Goal: Task Accomplishment & Management: Use online tool/utility

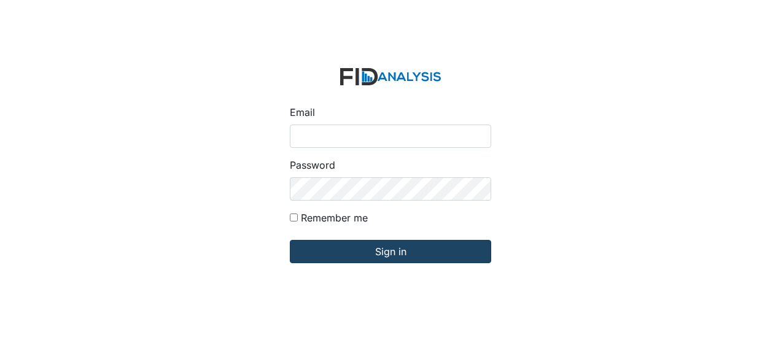
type input "Jbryant@lifeincorporated.com"
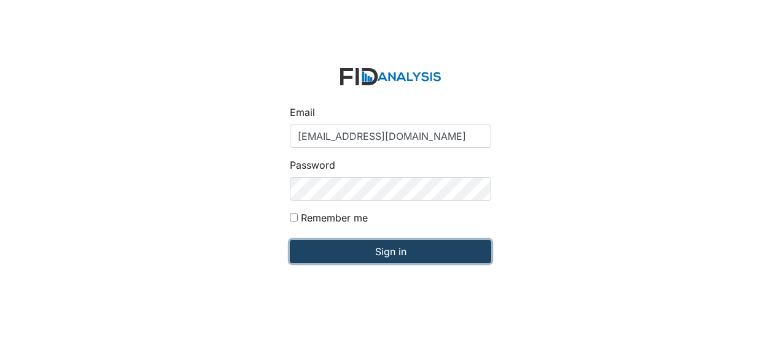
click at [379, 245] on input "Sign in" at bounding box center [390, 251] width 201 height 23
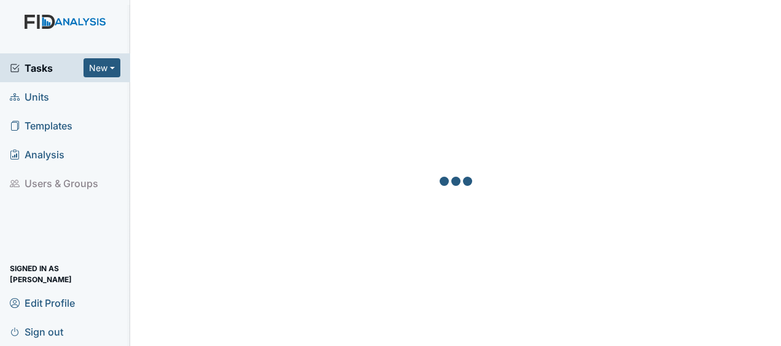
click at [42, 99] on span "Units" at bounding box center [29, 96] width 39 height 19
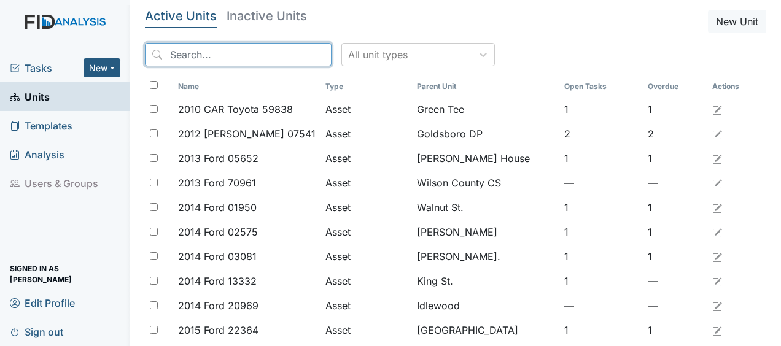
click at [245, 60] on input "search" at bounding box center [238, 54] width 187 height 23
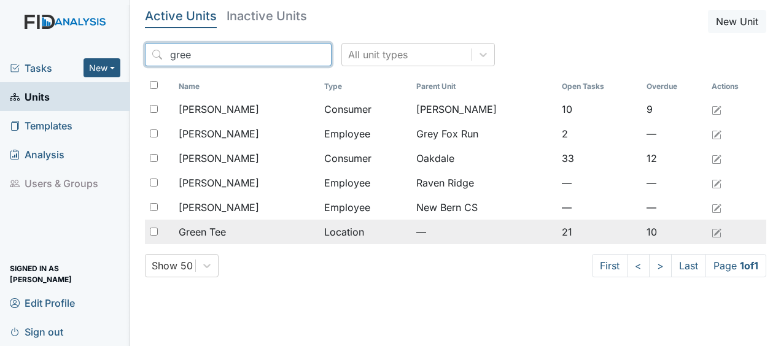
type input "gree"
click at [223, 232] on span "Green Tee" at bounding box center [202, 232] width 47 height 15
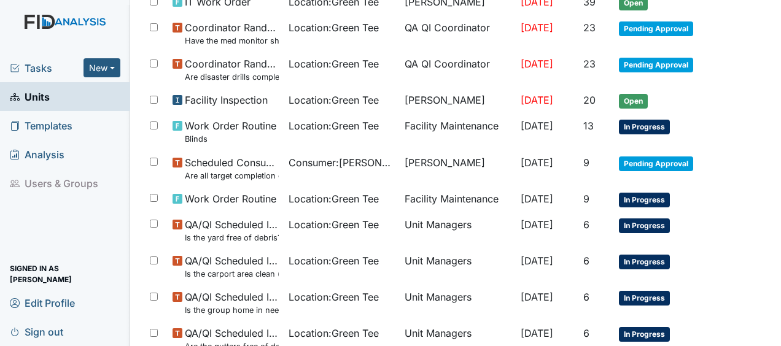
scroll to position [459, 0]
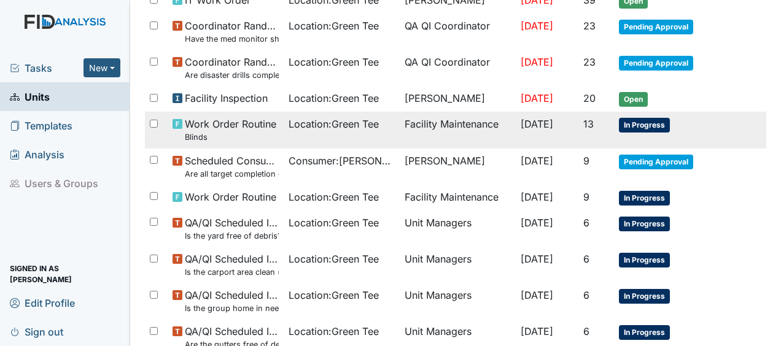
click at [421, 122] on td "Facility Maintenance" at bounding box center [458, 130] width 116 height 36
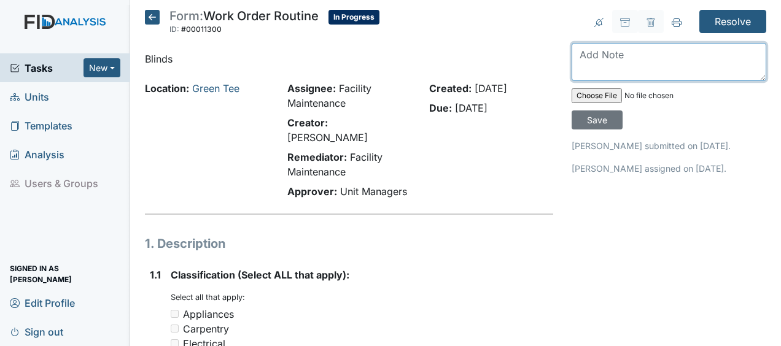
click at [586, 61] on textarea at bounding box center [668, 62] width 195 height 38
type textarea "replaced JB"
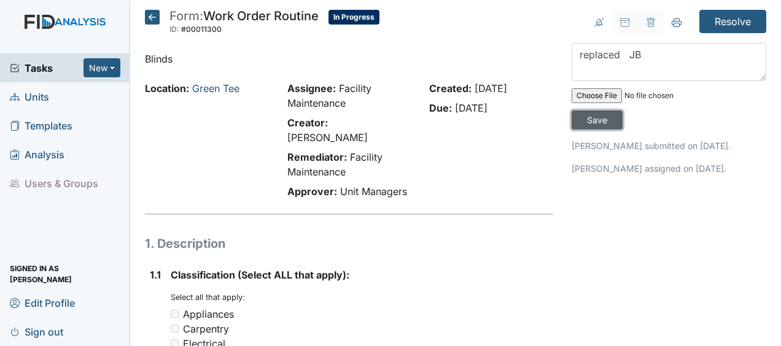
click at [590, 117] on input "Save" at bounding box center [596, 119] width 51 height 19
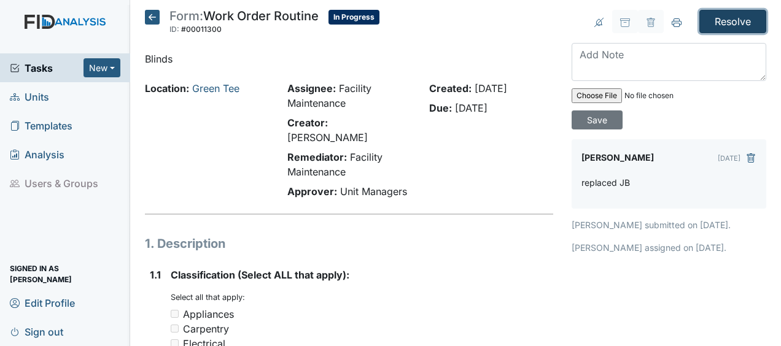
click at [727, 25] on input "Resolve" at bounding box center [732, 21] width 67 height 23
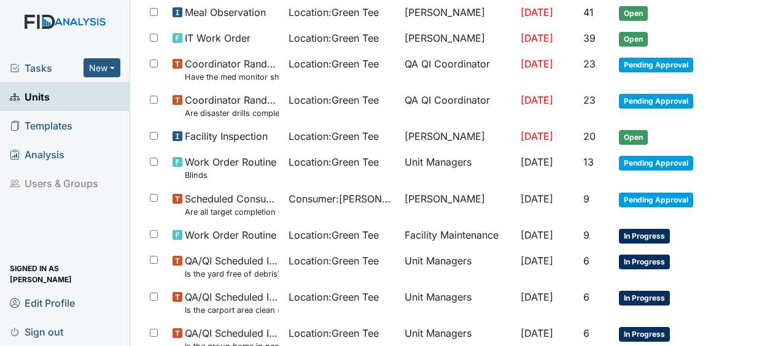
scroll to position [468, 0]
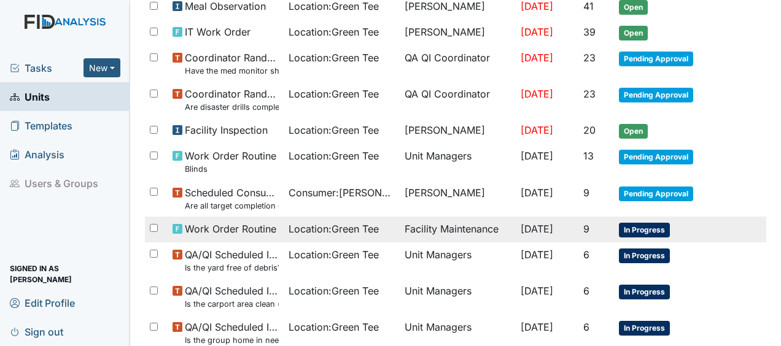
click at [476, 223] on td "Facility Maintenance" at bounding box center [458, 230] width 116 height 26
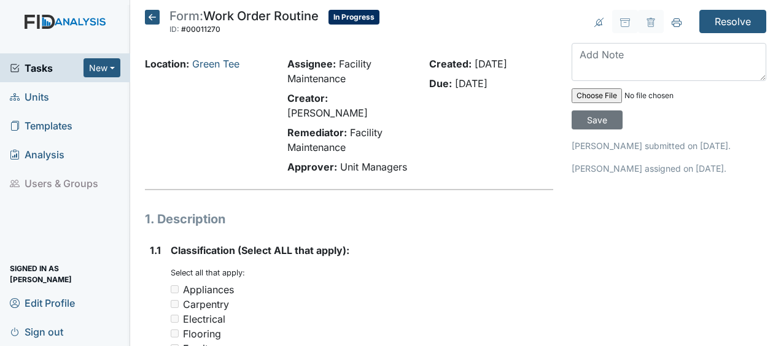
click at [152, 18] on icon at bounding box center [152, 17] width 15 height 15
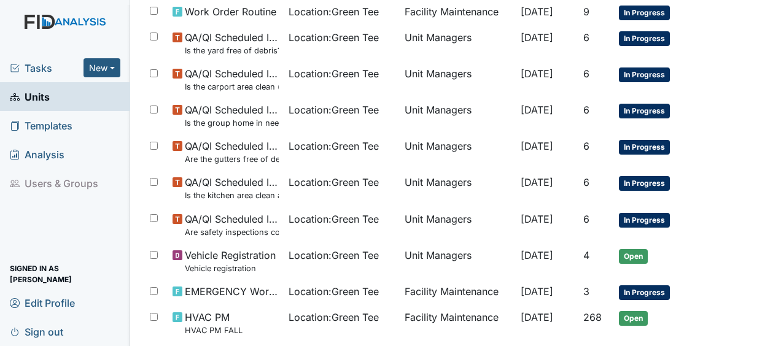
scroll to position [698, 0]
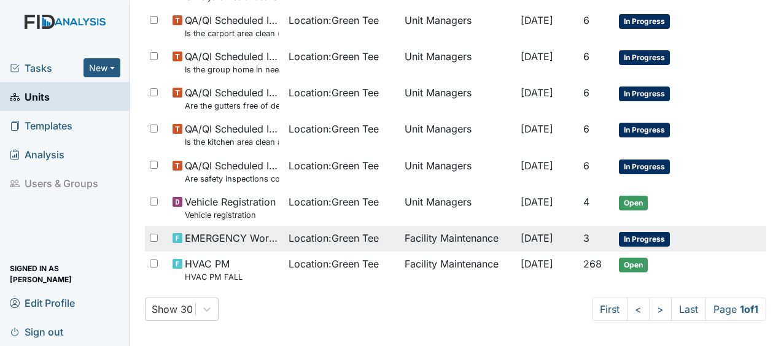
click at [353, 231] on span "Location : Green Tee" at bounding box center [333, 238] width 90 height 15
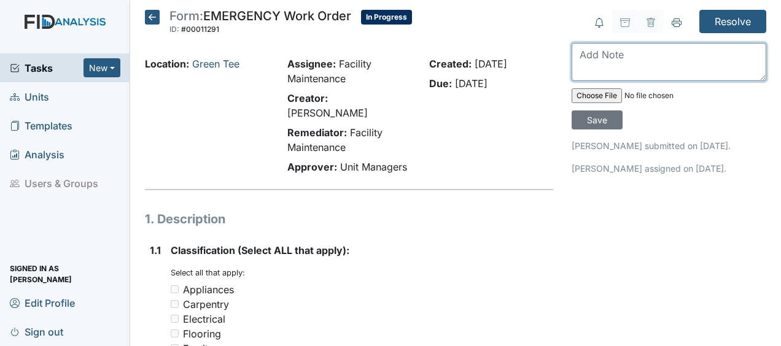
click at [578, 58] on textarea at bounding box center [668, 62] width 195 height 38
type textarea "replaced door knob JB"
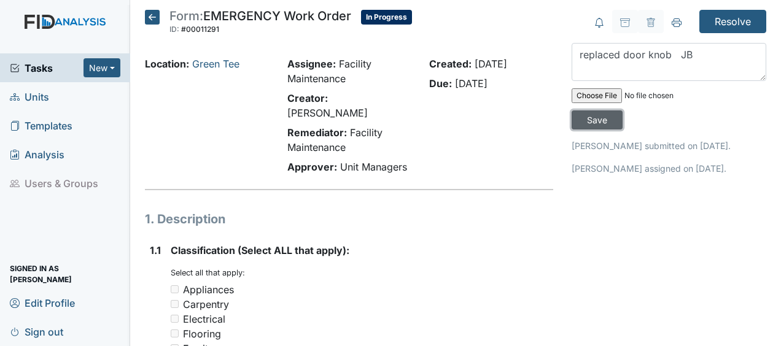
click at [590, 118] on input "Save" at bounding box center [596, 119] width 51 height 19
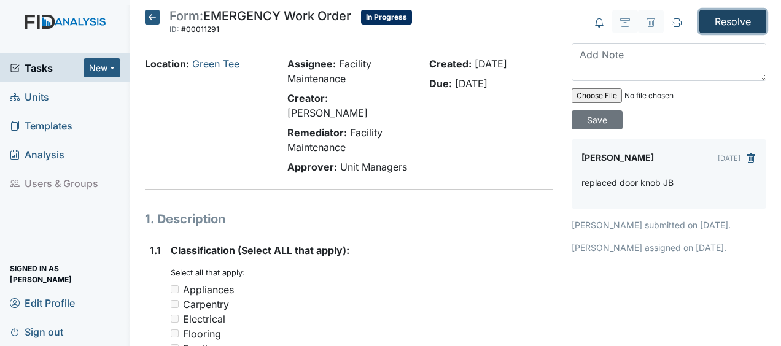
click at [728, 16] on input "Resolve" at bounding box center [732, 21] width 67 height 23
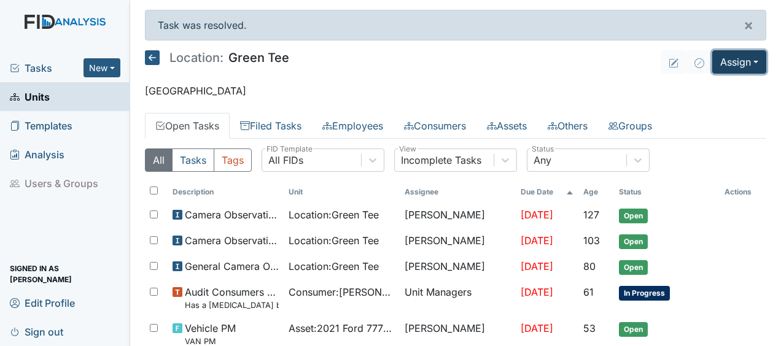
click at [718, 60] on button "Assign" at bounding box center [739, 61] width 54 height 23
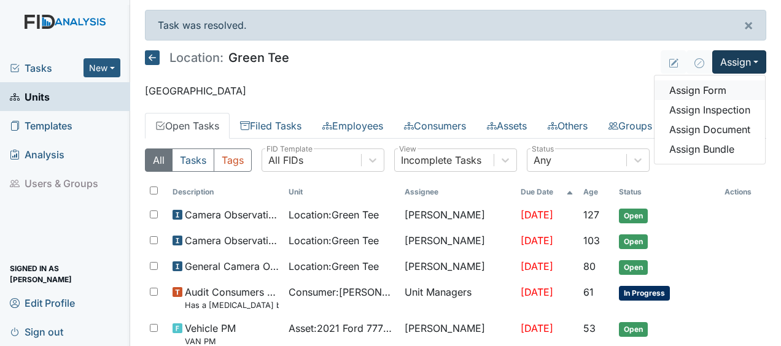
click at [697, 86] on link "Assign Form" at bounding box center [709, 90] width 110 height 20
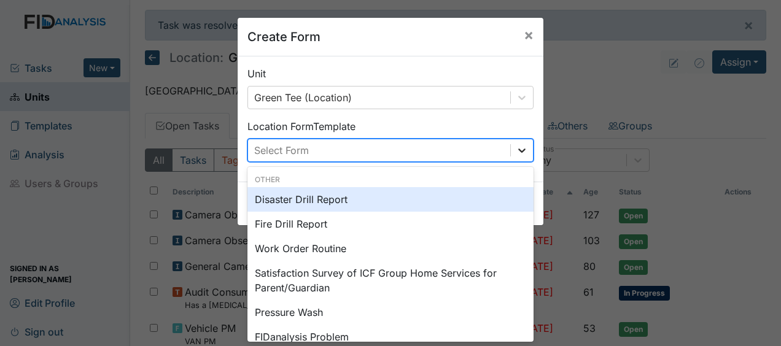
click at [520, 150] on icon at bounding box center [522, 150] width 12 height 12
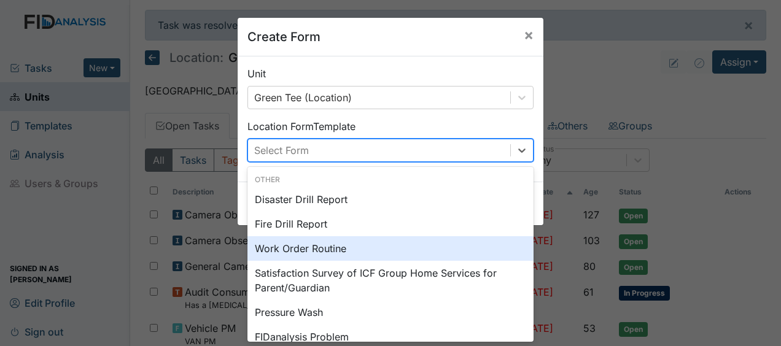
click at [346, 253] on div "Work Order Routine" at bounding box center [390, 248] width 286 height 25
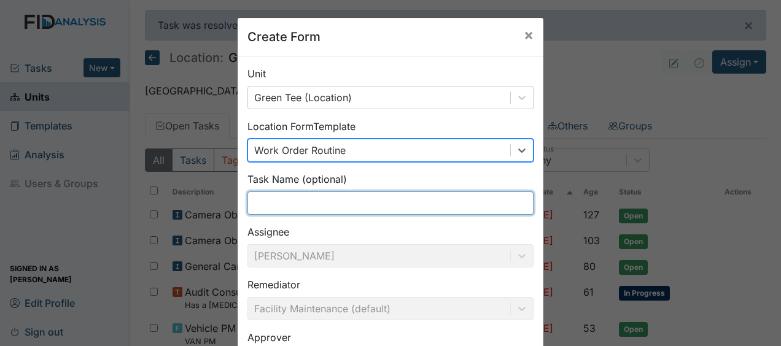
click at [302, 206] on input "text" at bounding box center [390, 202] width 286 height 23
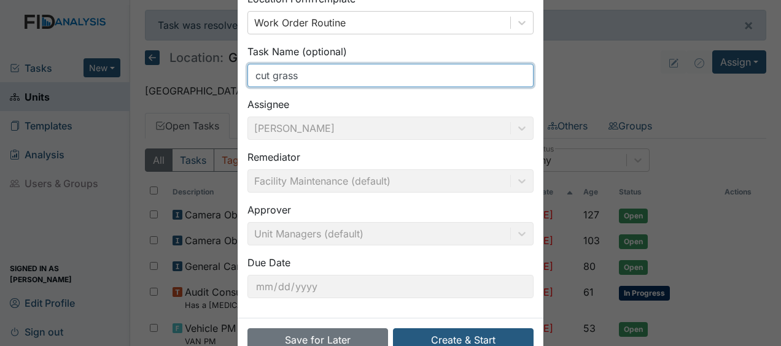
scroll to position [160, 0]
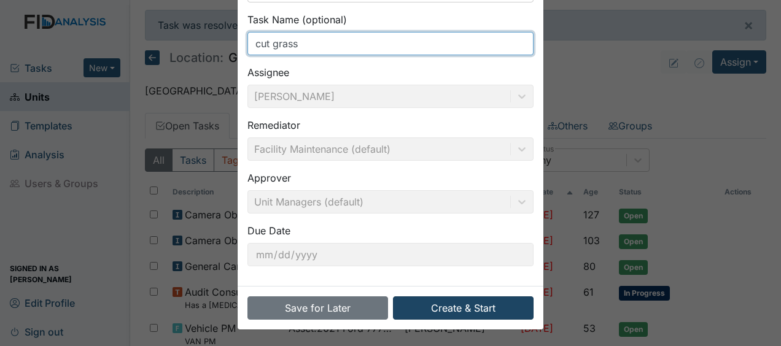
type input "cut grass"
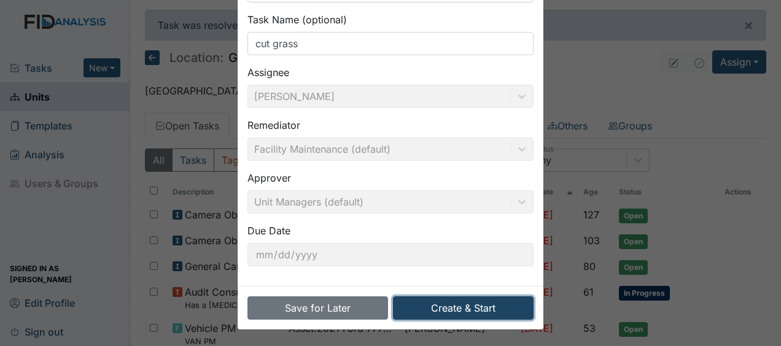
click at [441, 307] on button "Create & Start" at bounding box center [463, 307] width 141 height 23
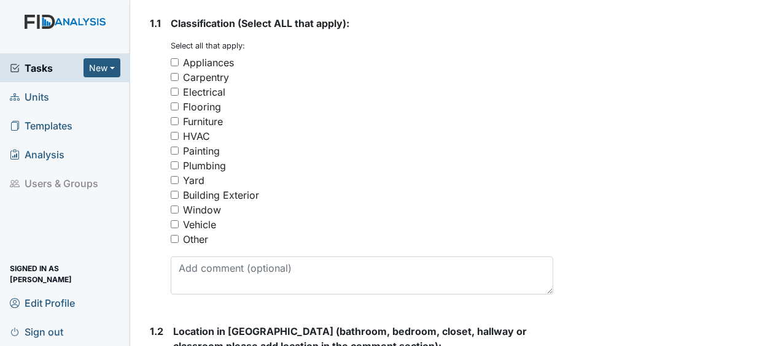
scroll to position [252, 0]
click at [173, 176] on input "Yard" at bounding box center [175, 180] width 8 height 8
checkbox input "true"
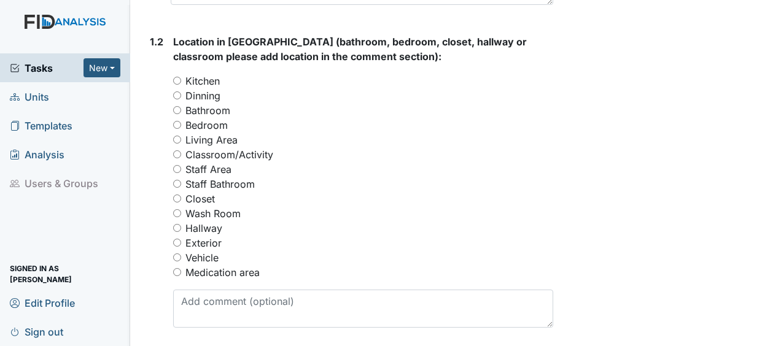
scroll to position [560, 0]
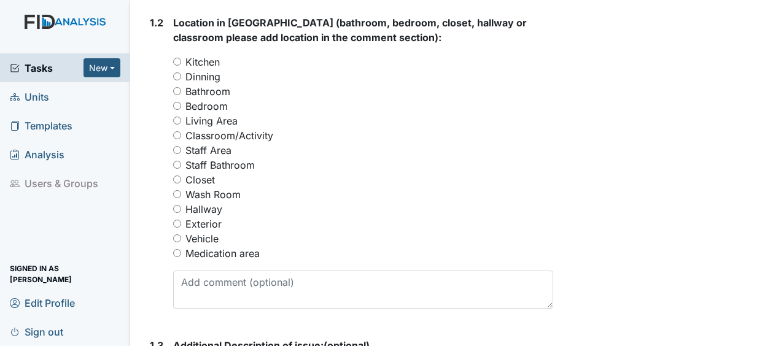
click at [178, 220] on input "Exterior" at bounding box center [177, 224] width 8 height 8
radio input "true"
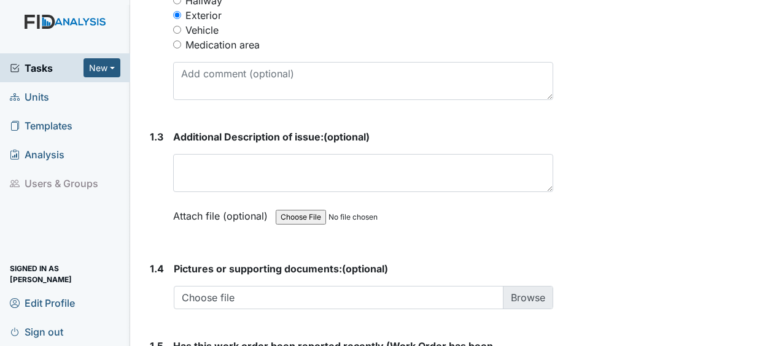
scroll to position [770, 0]
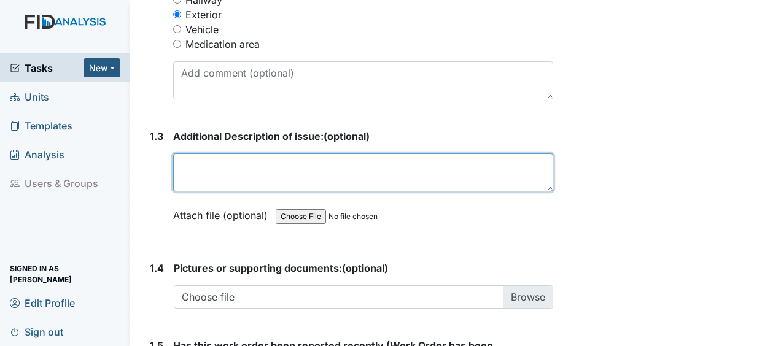
click at [197, 153] on textarea at bounding box center [363, 172] width 380 height 38
click at [197, 153] on textarea "c" at bounding box center [363, 172] width 380 height 38
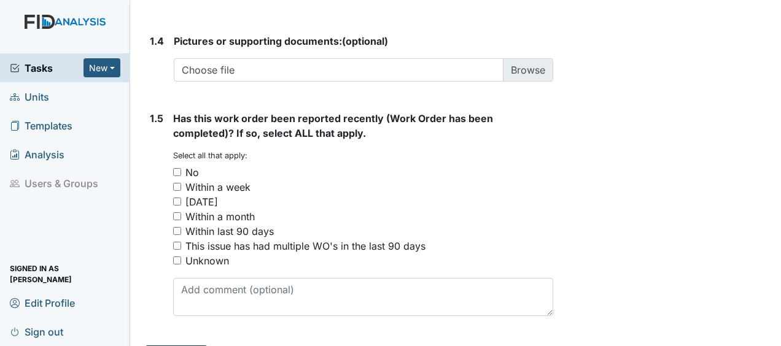
type textarea "cut grass"
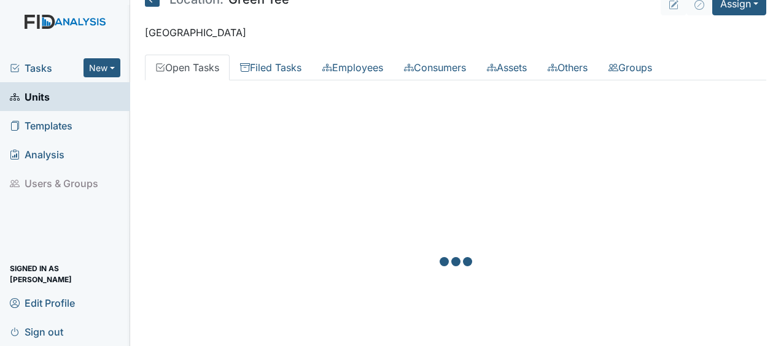
scroll to position [56, 0]
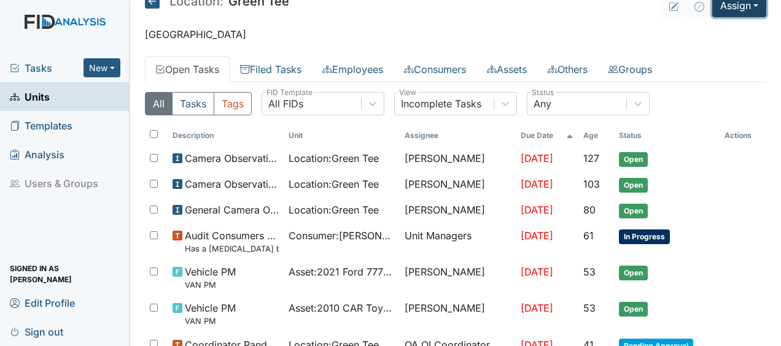
click at [724, 6] on button "Assign" at bounding box center [739, 5] width 54 height 23
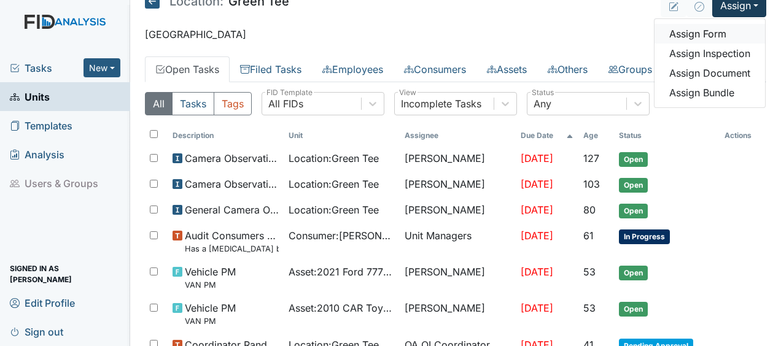
click at [701, 33] on link "Assign Form" at bounding box center [709, 34] width 110 height 20
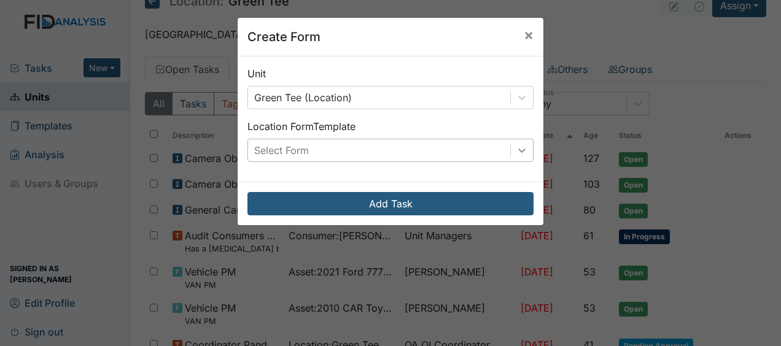
click at [518, 149] on icon at bounding box center [521, 151] width 7 height 4
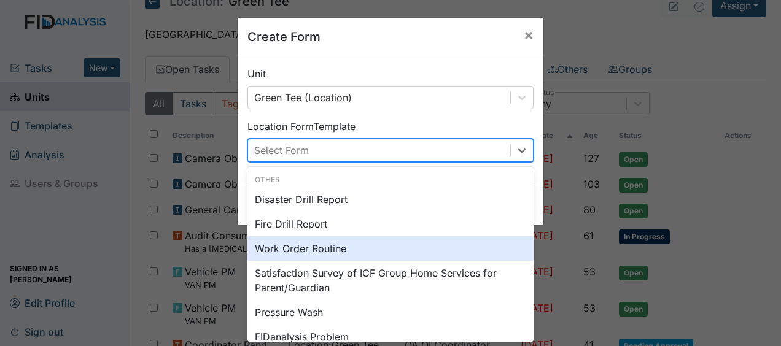
click at [341, 252] on div "Work Order Routine" at bounding box center [390, 248] width 286 height 25
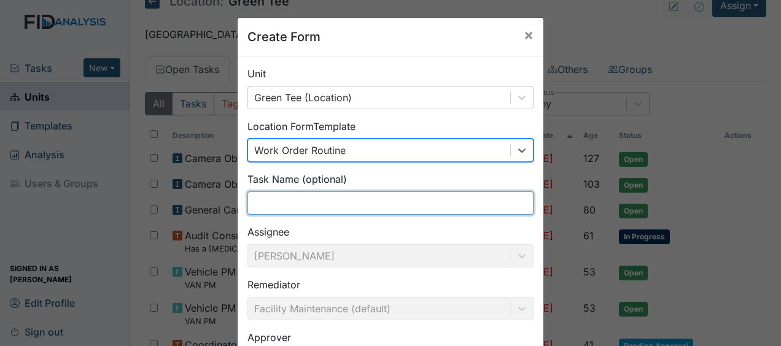
click at [260, 210] on input "text" at bounding box center [390, 202] width 286 height 23
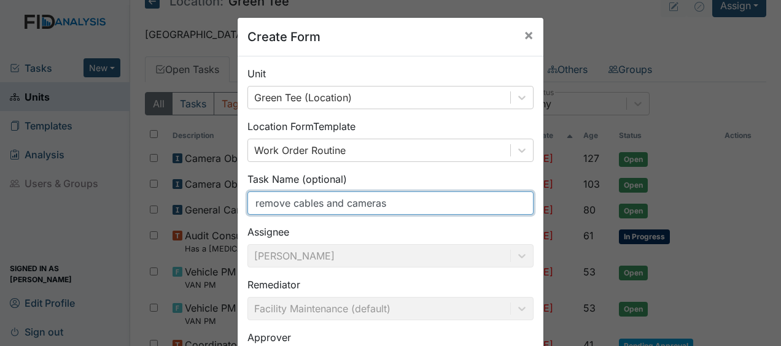
click at [338, 203] on input "remove cables and cameras" at bounding box center [390, 202] width 286 height 23
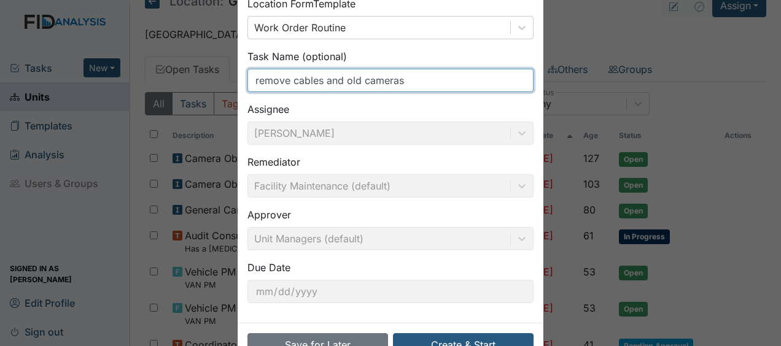
scroll to position [160, 0]
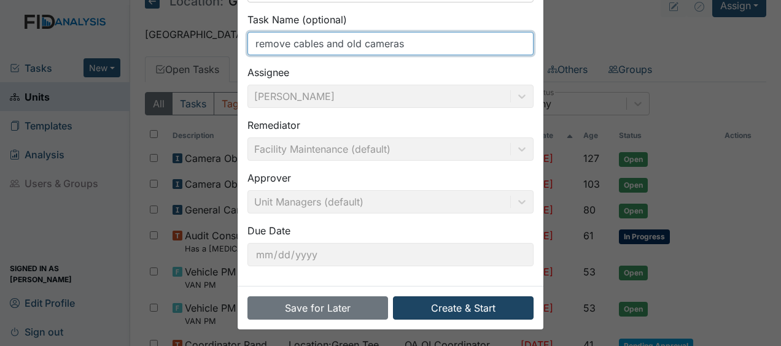
type input "remove cables and old cameras"
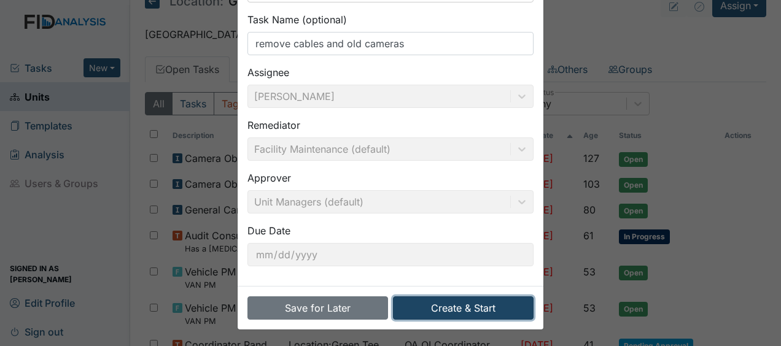
click at [433, 304] on button "Create & Start" at bounding box center [463, 307] width 141 height 23
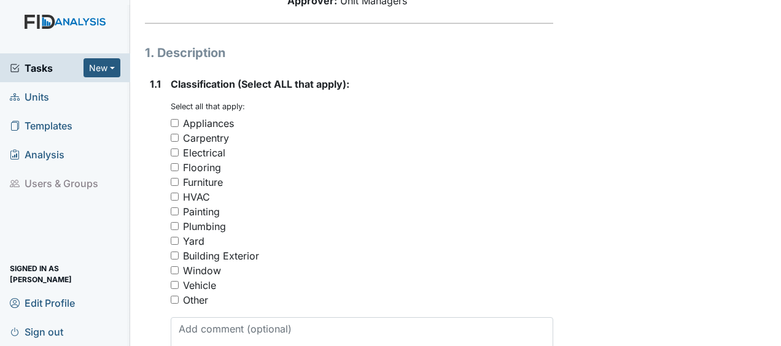
scroll to position [189, 0]
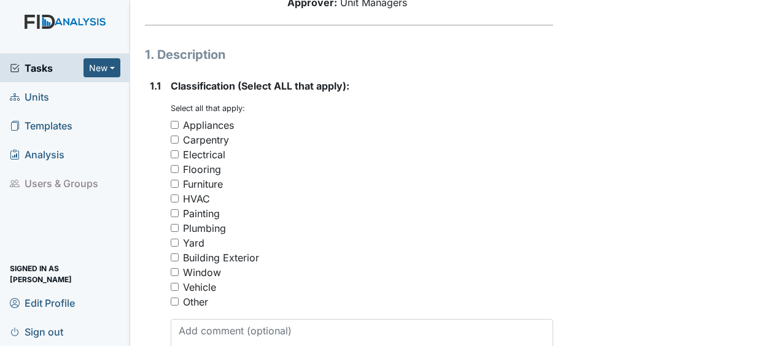
click at [172, 253] on input "Building Exterior" at bounding box center [175, 257] width 8 height 8
checkbox input "true"
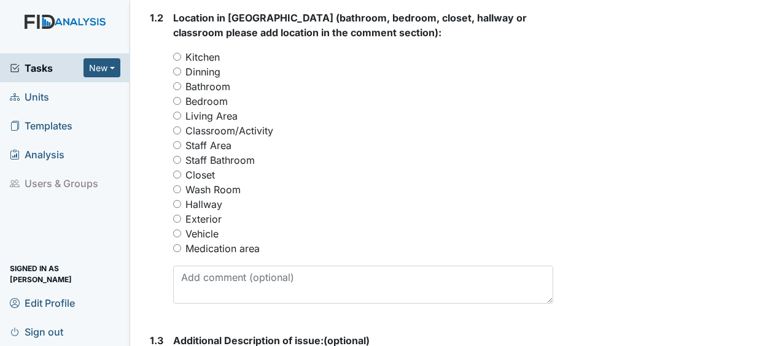
scroll to position [575, 0]
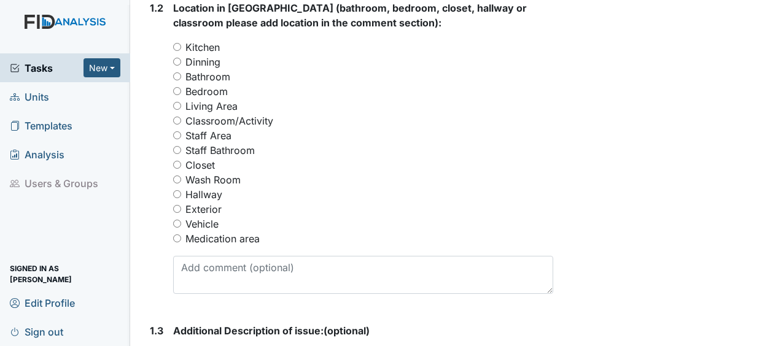
click at [177, 205] on input "Exterior" at bounding box center [177, 209] width 8 height 8
radio input "true"
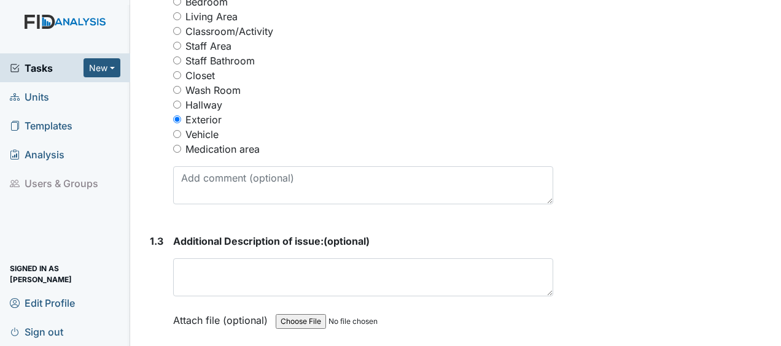
scroll to position [676, 0]
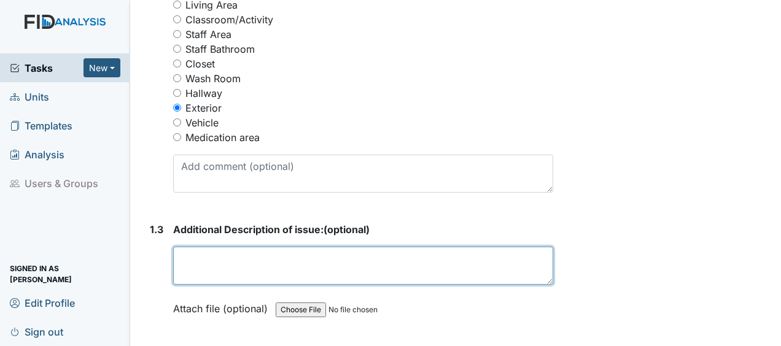
click at [184, 247] on textarea at bounding box center [363, 266] width 380 height 38
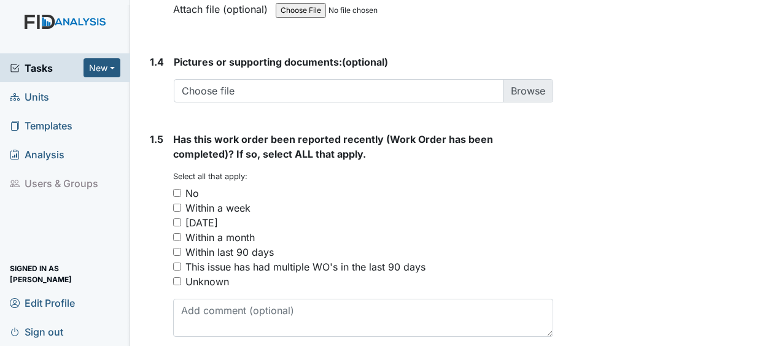
scroll to position [997, 0]
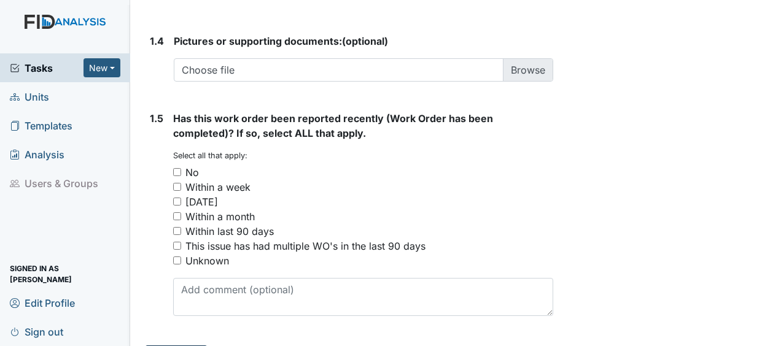
type textarea "old IT wiring"
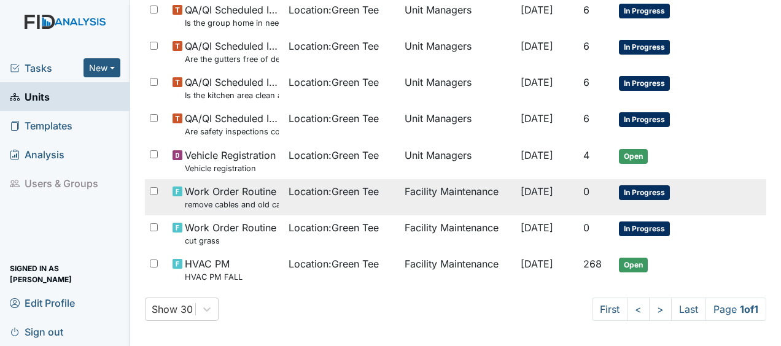
scroll to position [749, 0]
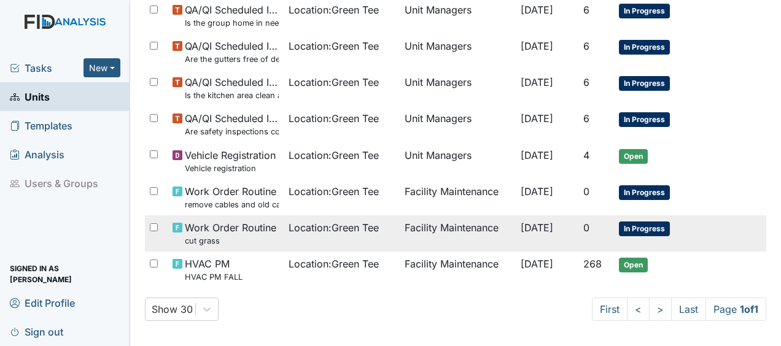
click at [545, 224] on span "[DATE]" at bounding box center [536, 228] width 33 height 12
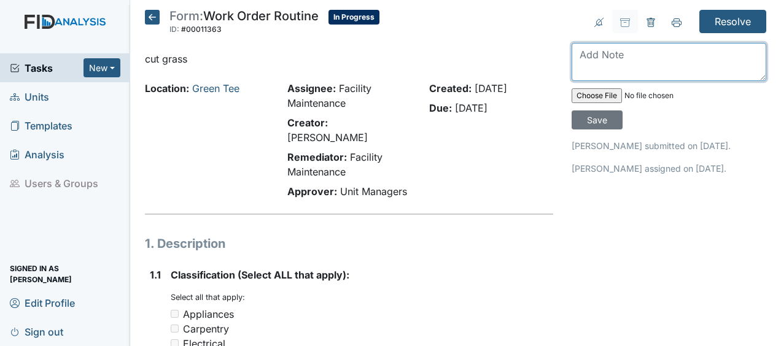
click at [585, 61] on textarea at bounding box center [668, 62] width 195 height 38
type textarea "cut grass JB"
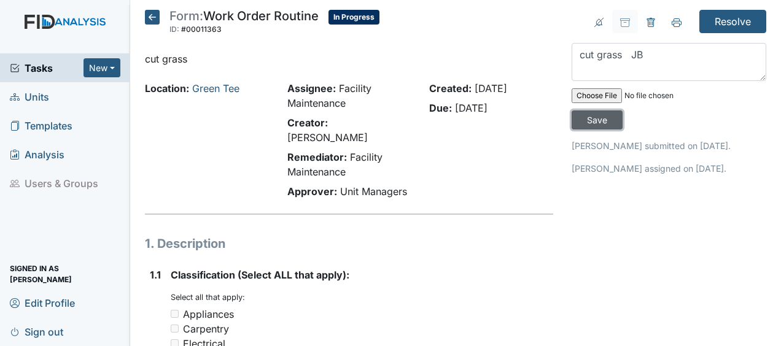
click at [594, 118] on input "Save" at bounding box center [596, 119] width 51 height 19
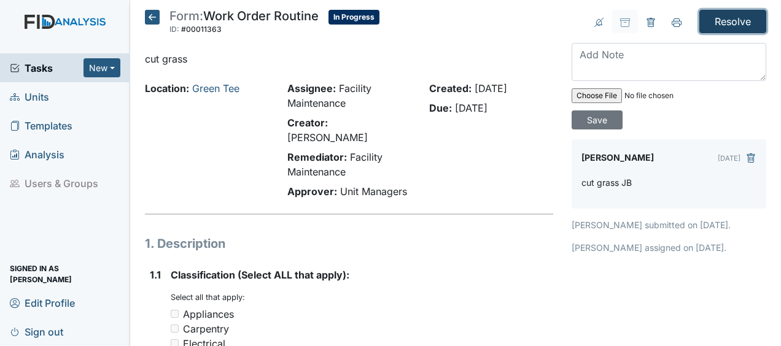
click at [733, 17] on input "Resolve" at bounding box center [732, 21] width 67 height 23
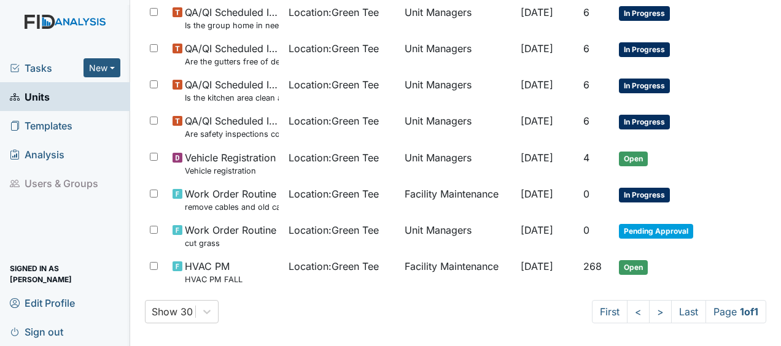
scroll to position [749, 0]
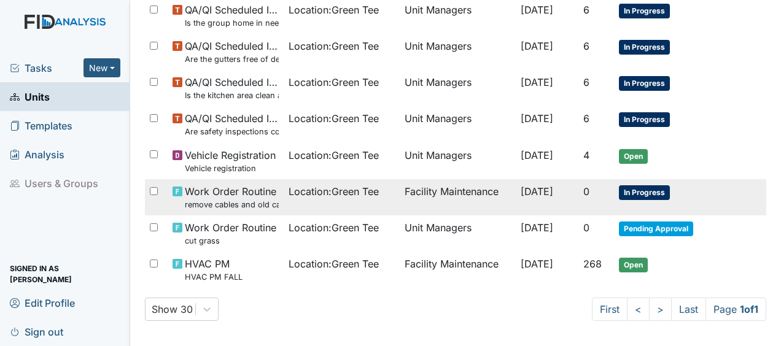
click at [535, 193] on td "[DATE]" at bounding box center [547, 197] width 63 height 36
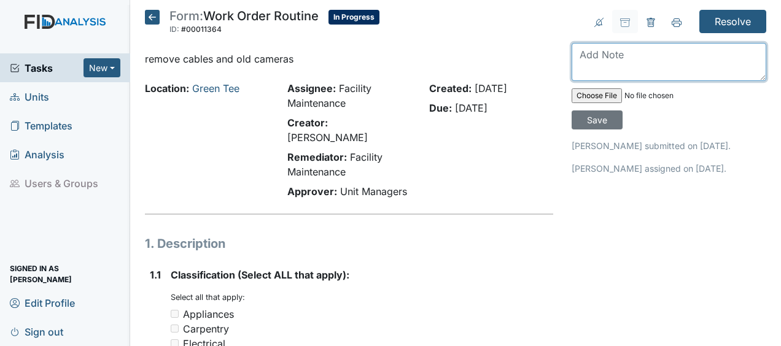
click at [587, 62] on textarea at bounding box center [668, 62] width 195 height 38
type textarea "hauled away wiring JB"
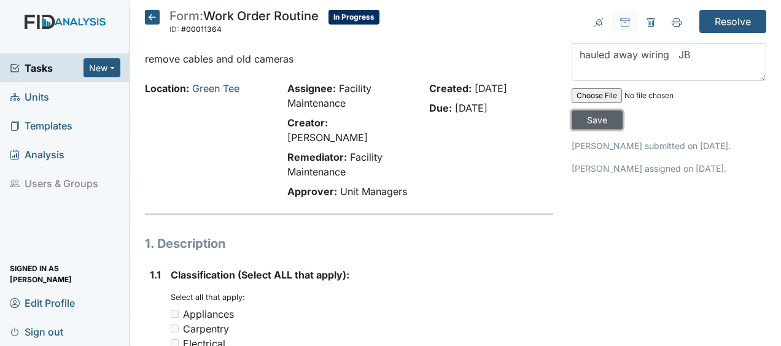
click at [589, 123] on input "Save" at bounding box center [596, 119] width 51 height 19
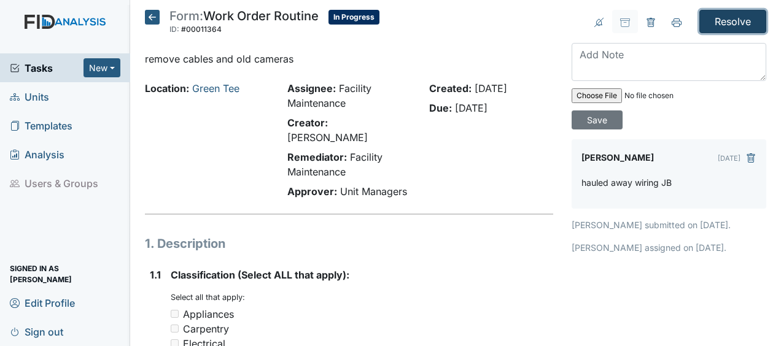
click at [727, 20] on input "Resolve" at bounding box center [732, 21] width 67 height 23
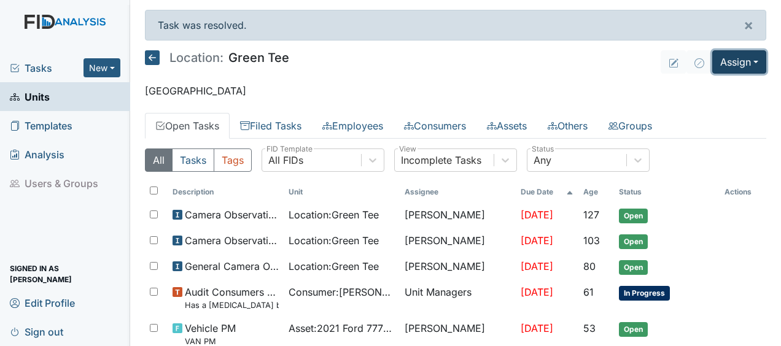
click at [722, 66] on button "Assign" at bounding box center [739, 61] width 54 height 23
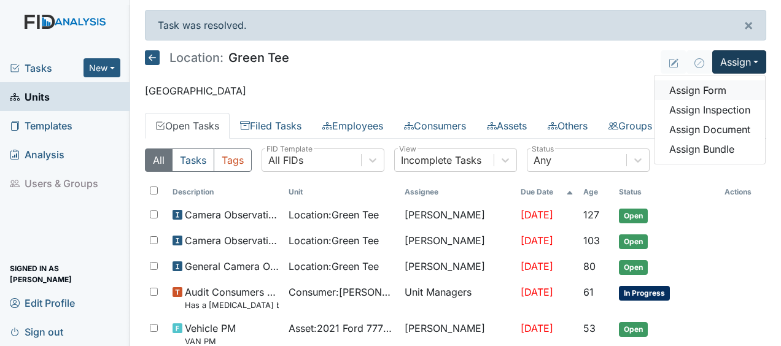
click at [700, 90] on link "Assign Form" at bounding box center [709, 90] width 110 height 20
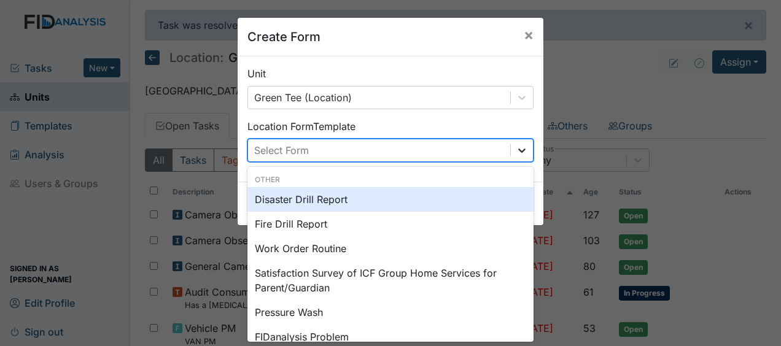
click at [517, 146] on icon at bounding box center [522, 150] width 12 height 12
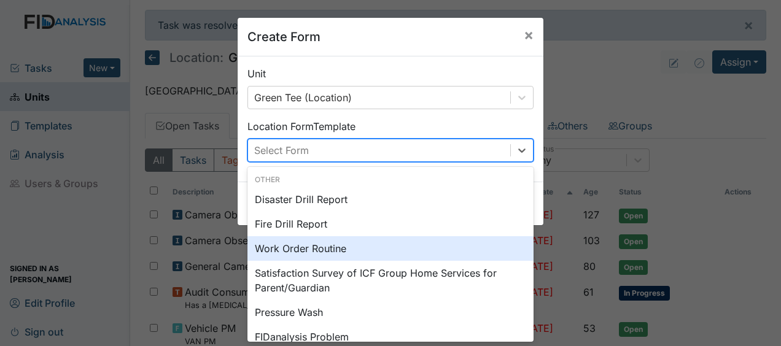
click at [349, 253] on div "Work Order Routine" at bounding box center [390, 248] width 286 height 25
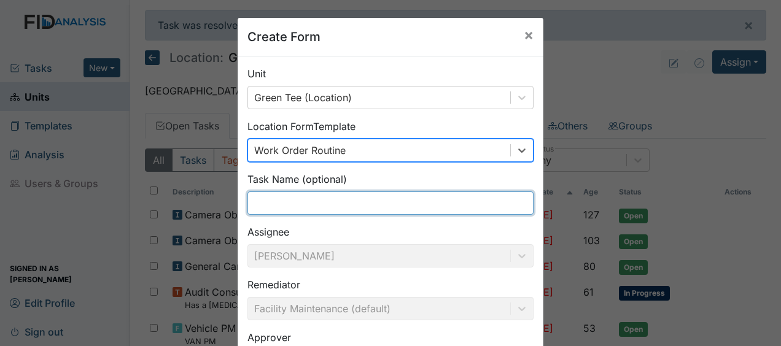
click at [280, 204] on input "text" at bounding box center [390, 202] width 286 height 23
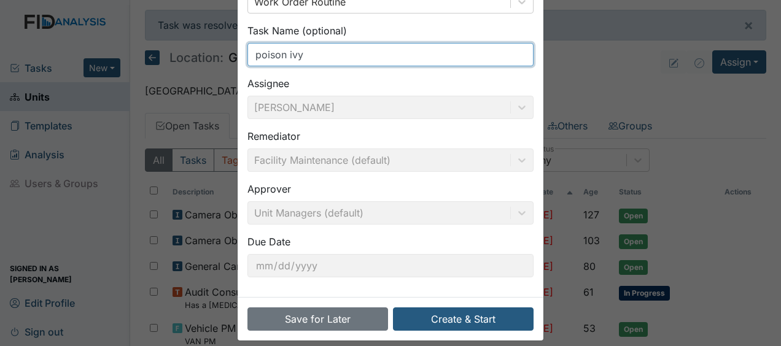
scroll to position [160, 0]
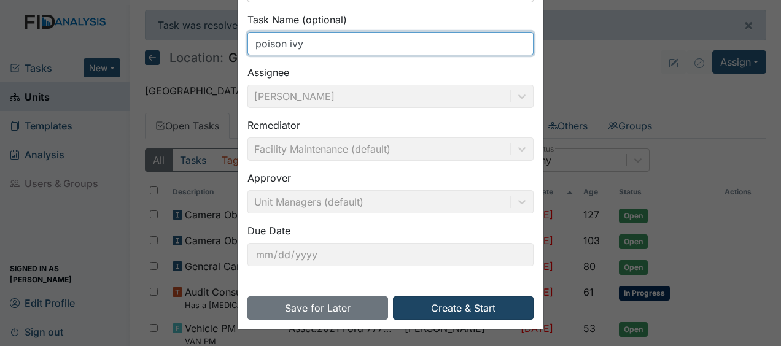
type input "poison ivy"
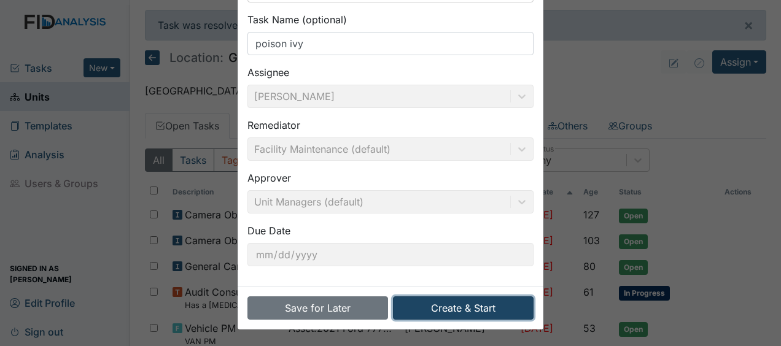
click at [419, 304] on button "Create & Start" at bounding box center [463, 307] width 141 height 23
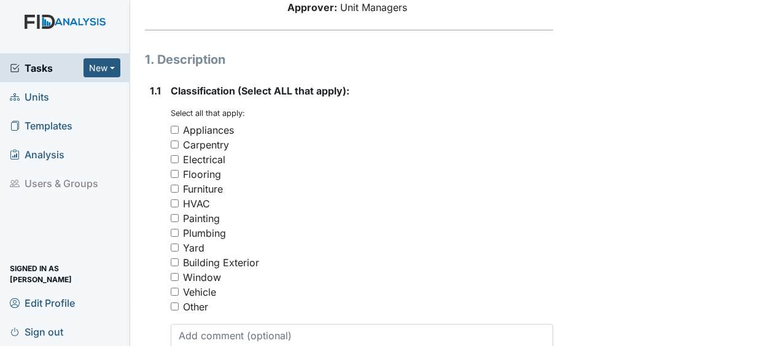
scroll to position [195, 0]
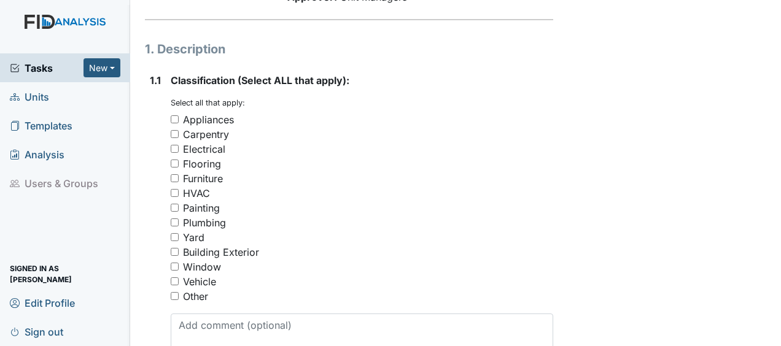
click at [173, 233] on input "Yard" at bounding box center [175, 237] width 8 height 8
checkbox input "true"
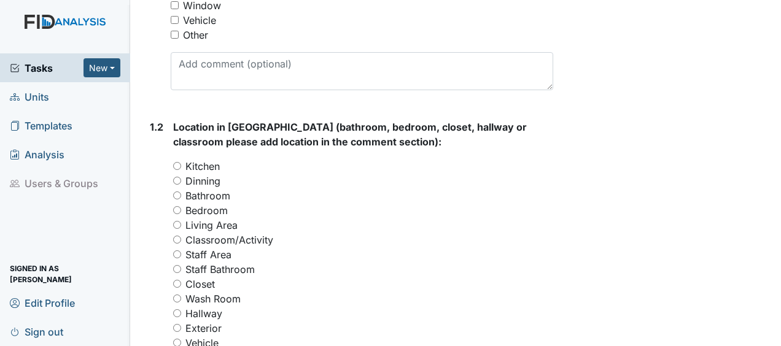
scroll to position [458, 0]
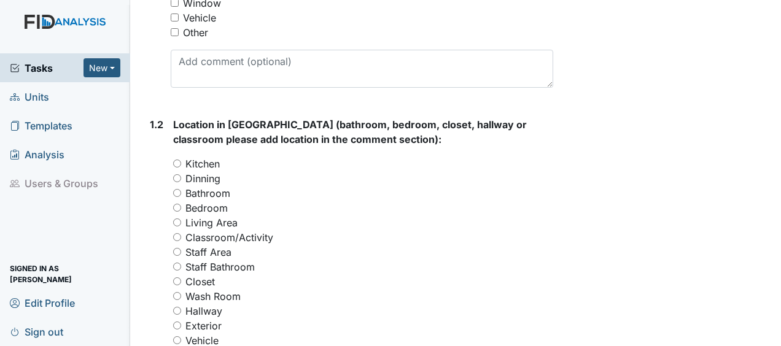
click at [178, 322] on input "Exterior" at bounding box center [177, 326] width 8 height 8
radio input "true"
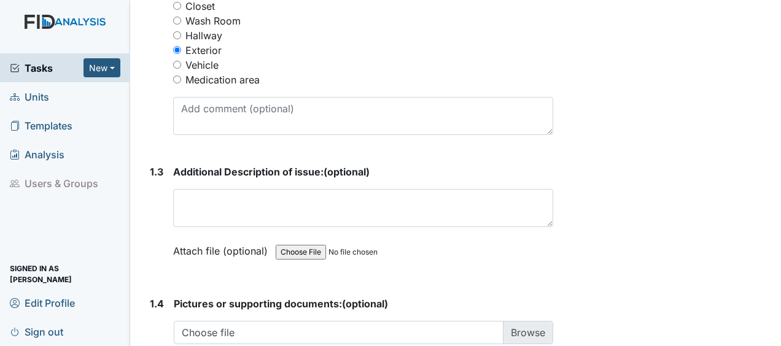
scroll to position [743, 0]
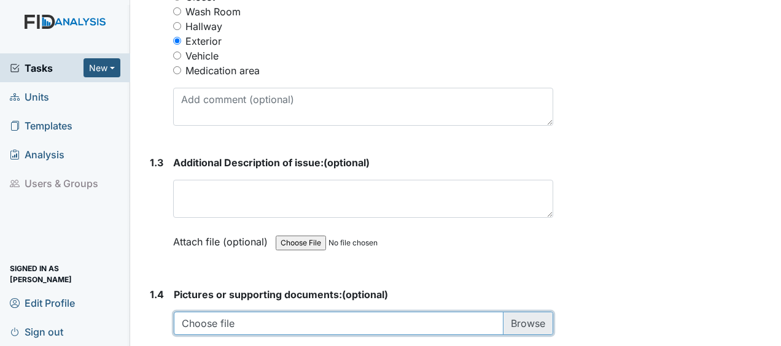
click at [179, 312] on input "file" at bounding box center [363, 323] width 379 height 23
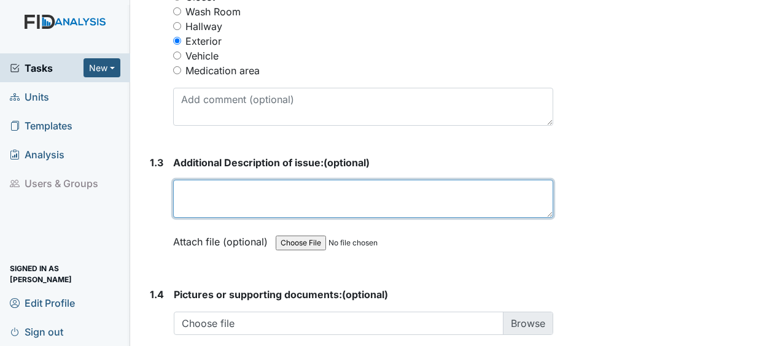
click at [192, 180] on textarea at bounding box center [363, 199] width 380 height 38
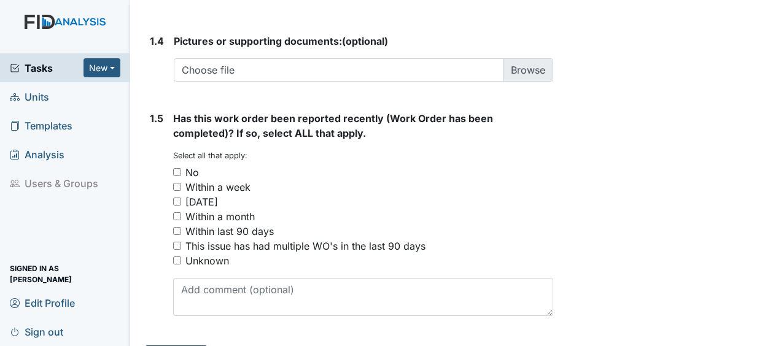
type textarea "poison ivy"
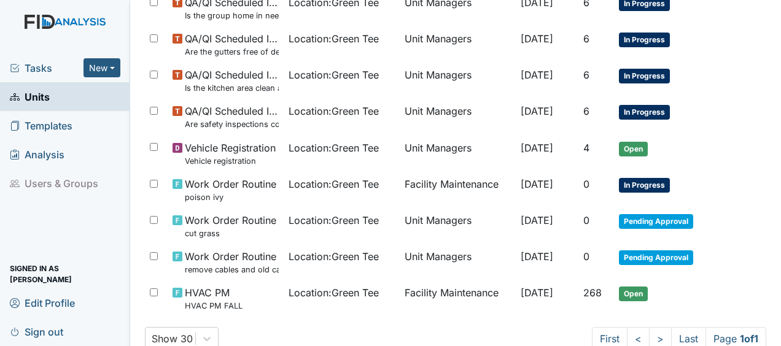
scroll to position [786, 0]
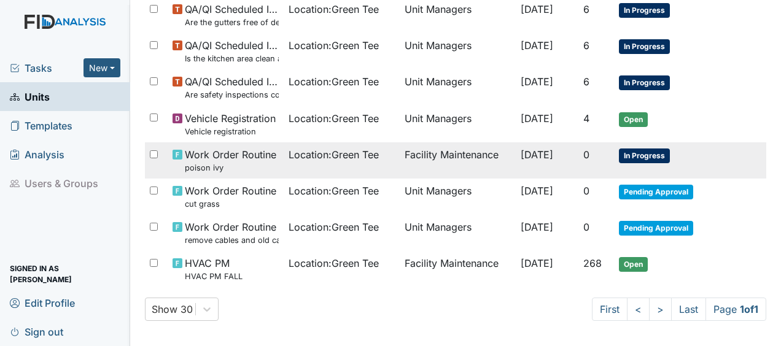
click at [257, 148] on span "Work Order Routine poison ivy" at bounding box center [230, 160] width 91 height 26
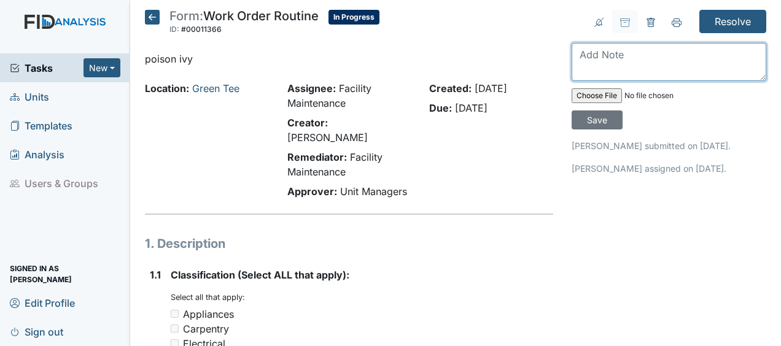
click at [573, 54] on textarea at bounding box center [668, 62] width 195 height 38
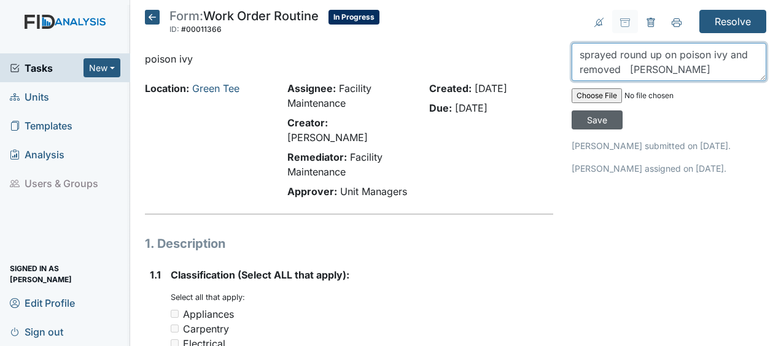
type textarea "sprayed round up on poison ivy and removed [PERSON_NAME]"
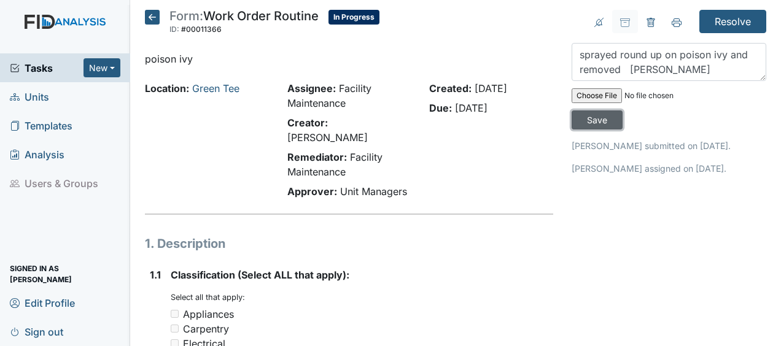
click at [585, 120] on input "Save" at bounding box center [596, 119] width 51 height 19
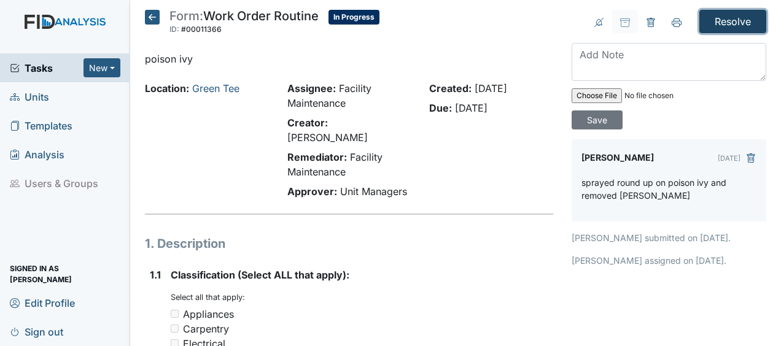
click at [730, 21] on input "Resolve" at bounding box center [732, 21] width 67 height 23
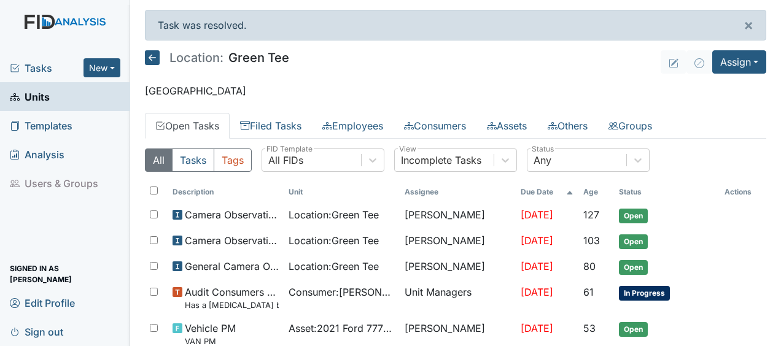
click at [150, 58] on icon at bounding box center [152, 57] width 15 height 15
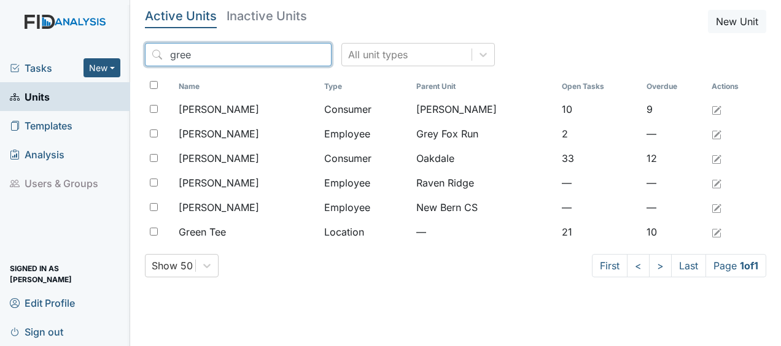
click at [295, 55] on input "gree" at bounding box center [238, 54] width 187 height 23
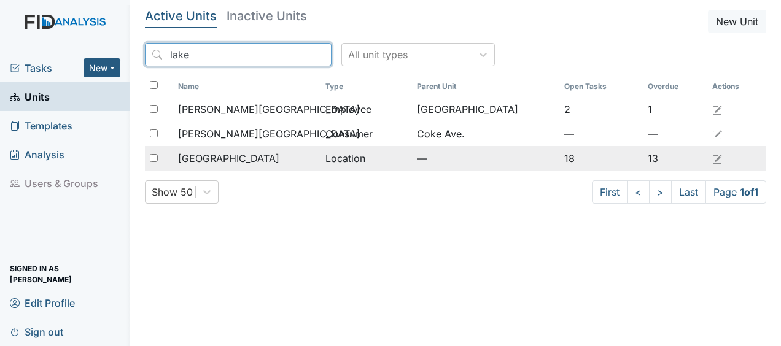
type input "lake"
click at [227, 158] on div "Lakeview" at bounding box center [246, 158] width 137 height 15
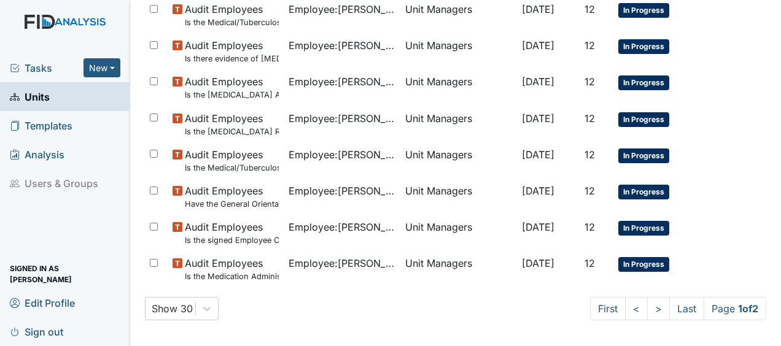
scroll to position [956, 0]
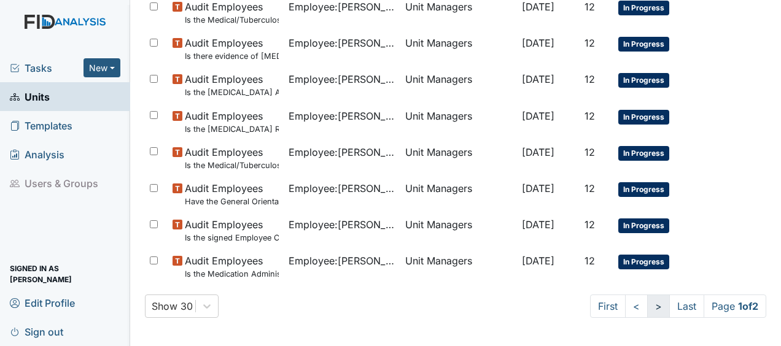
click at [647, 306] on link ">" at bounding box center [658, 306] width 23 height 23
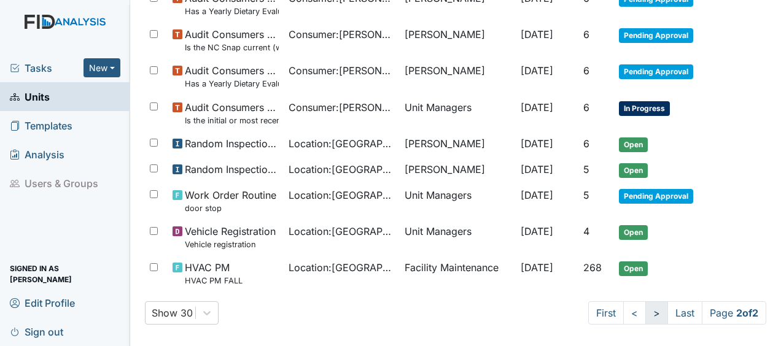
scroll to position [945, 0]
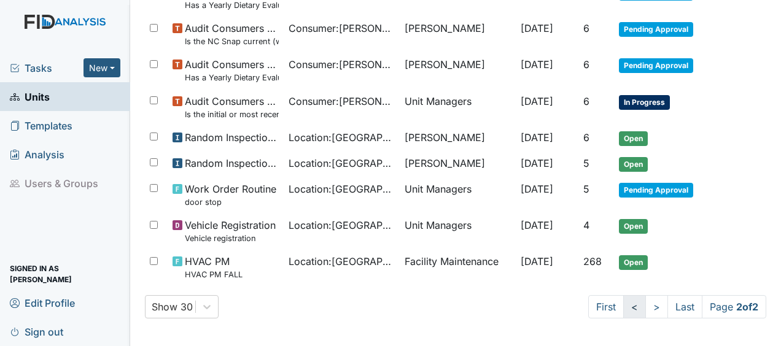
click at [623, 306] on link "<" at bounding box center [634, 306] width 23 height 23
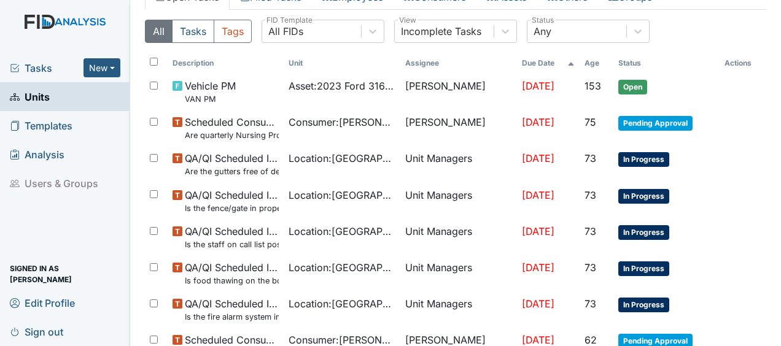
scroll to position [0, 0]
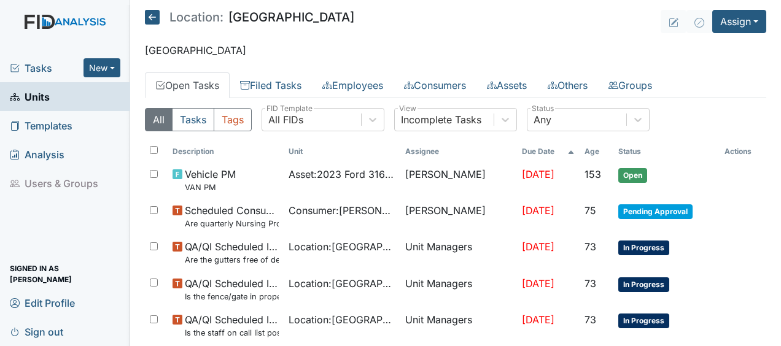
click at [147, 18] on icon at bounding box center [152, 17] width 15 height 15
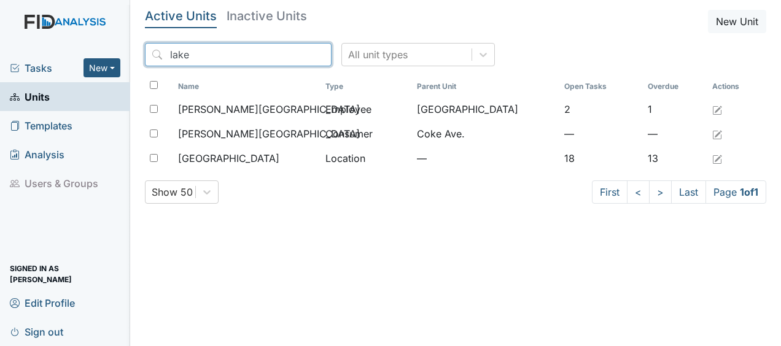
click at [293, 53] on input "lake" at bounding box center [238, 54] width 187 height 23
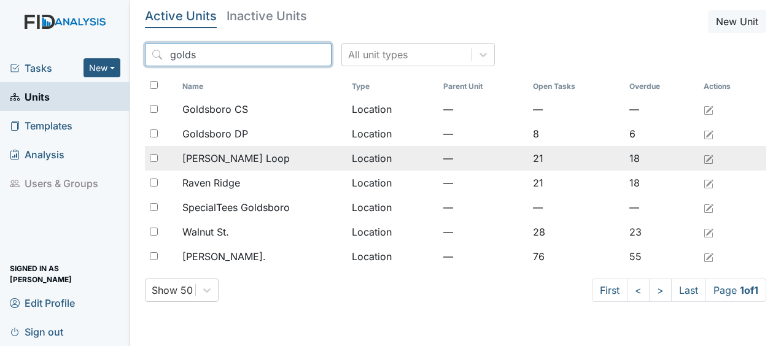
type input "golds"
click at [284, 158] on div "[PERSON_NAME] Loop" at bounding box center [261, 158] width 159 height 15
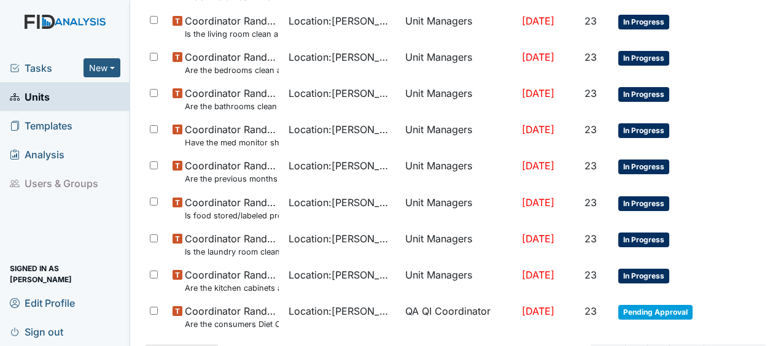
scroll to position [890, 0]
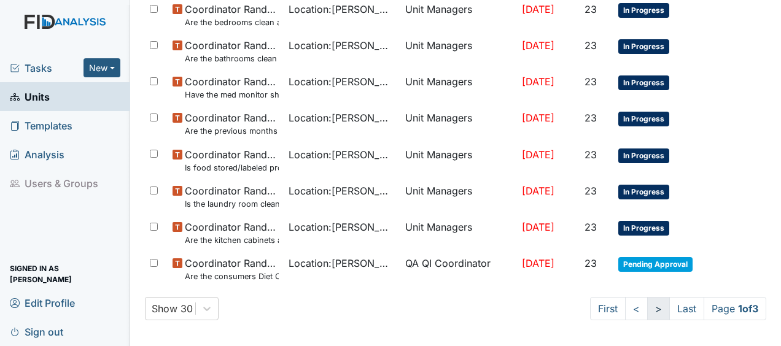
click at [647, 306] on link ">" at bounding box center [658, 308] width 23 height 23
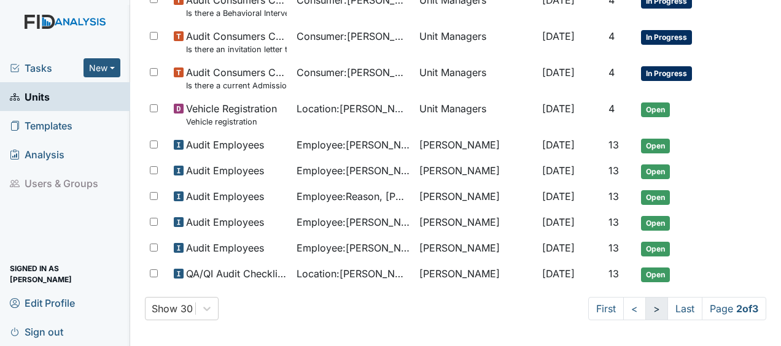
click at [645, 311] on link ">" at bounding box center [656, 308] width 23 height 23
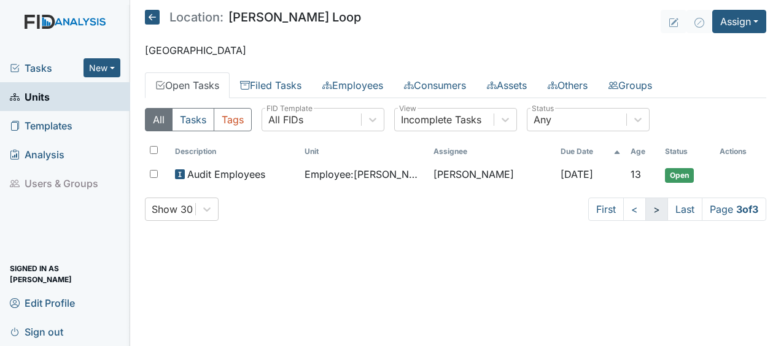
scroll to position [0, 0]
click at [152, 14] on icon at bounding box center [152, 17] width 15 height 15
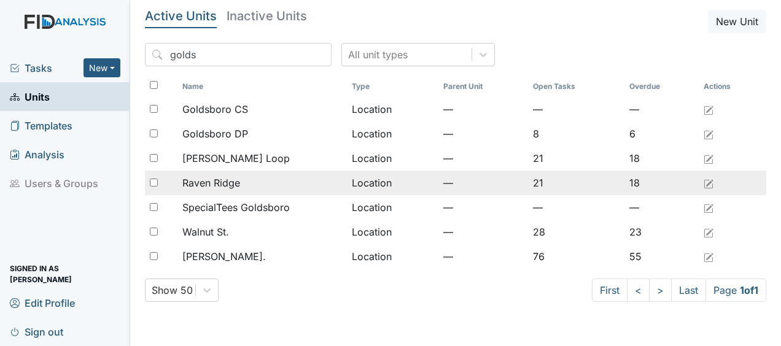
click at [240, 183] on div "Raven Ridge" at bounding box center [261, 183] width 159 height 15
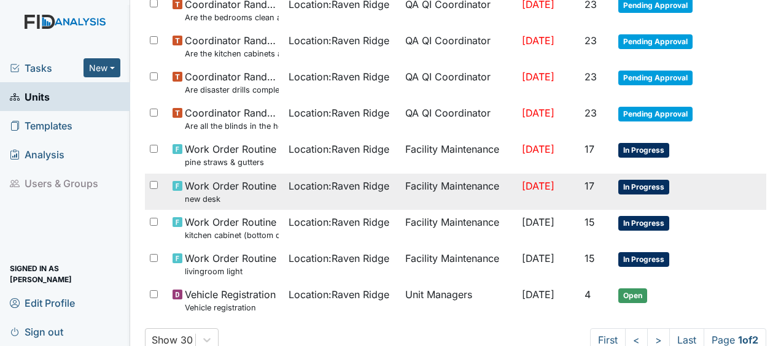
scroll to position [807, 0]
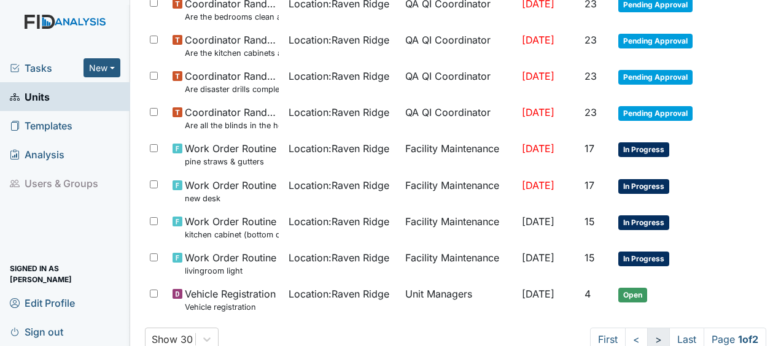
click at [647, 331] on link ">" at bounding box center [658, 339] width 23 height 23
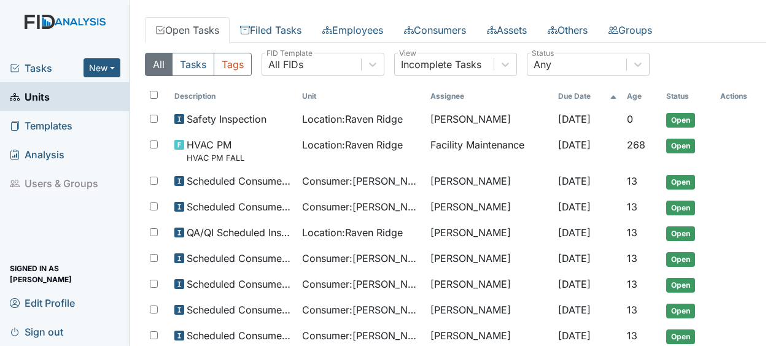
scroll to position [0, 0]
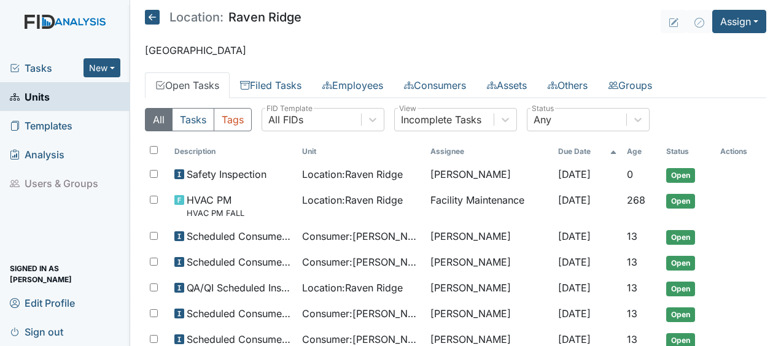
click at [151, 20] on icon at bounding box center [152, 17] width 15 height 15
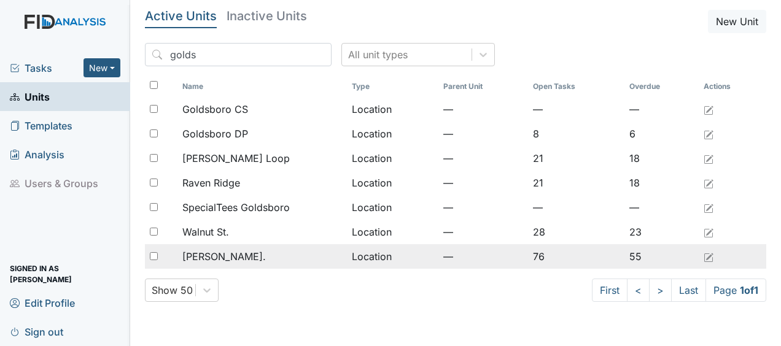
click at [376, 260] on td "Location" at bounding box center [392, 256] width 91 height 25
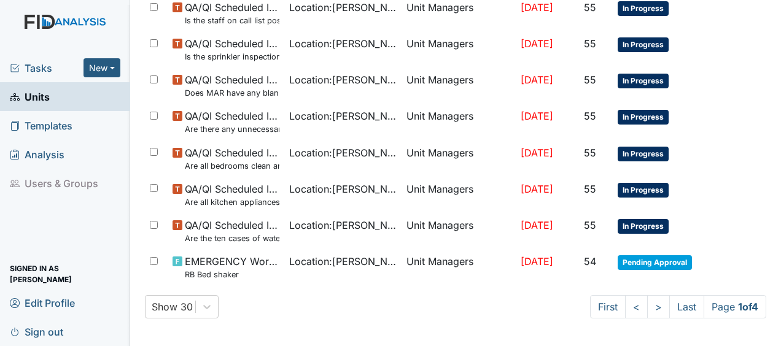
scroll to position [944, 0]
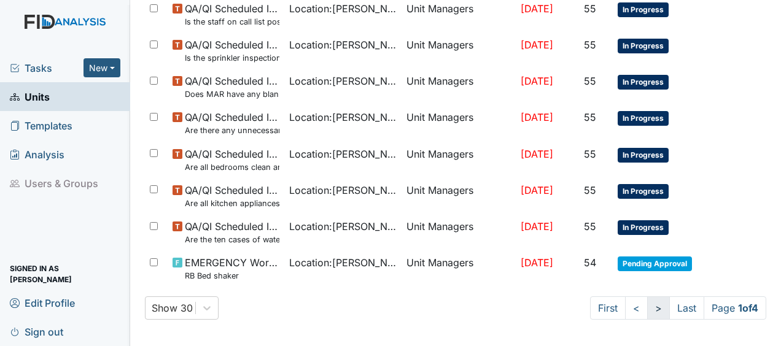
click at [647, 312] on link ">" at bounding box center [658, 307] width 23 height 23
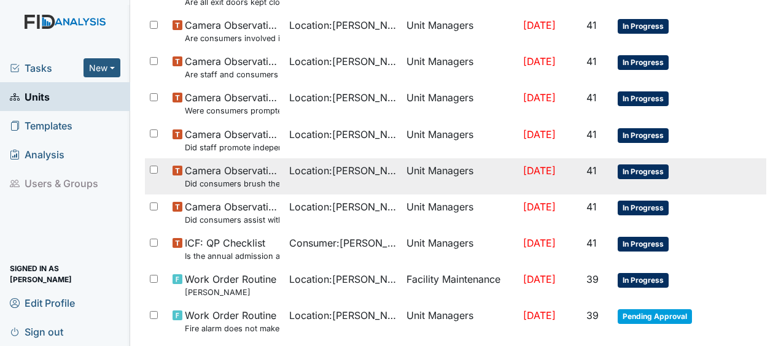
scroll to position [967, 0]
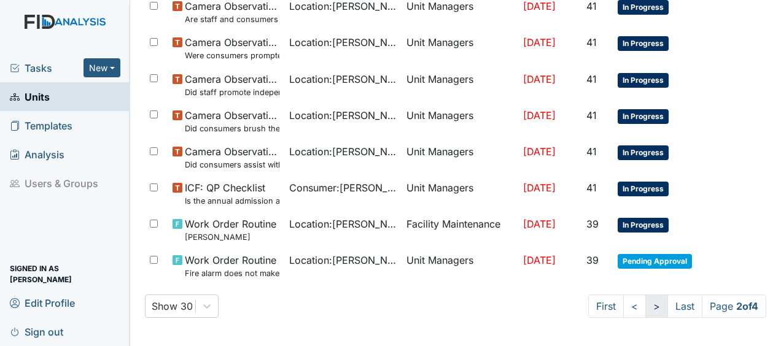
click at [645, 307] on link ">" at bounding box center [656, 306] width 23 height 23
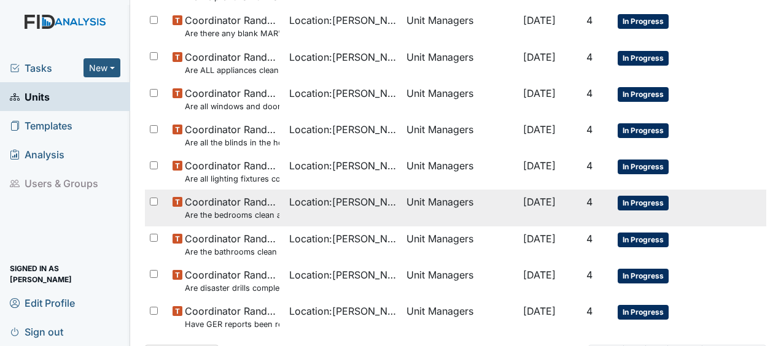
scroll to position [934, 0]
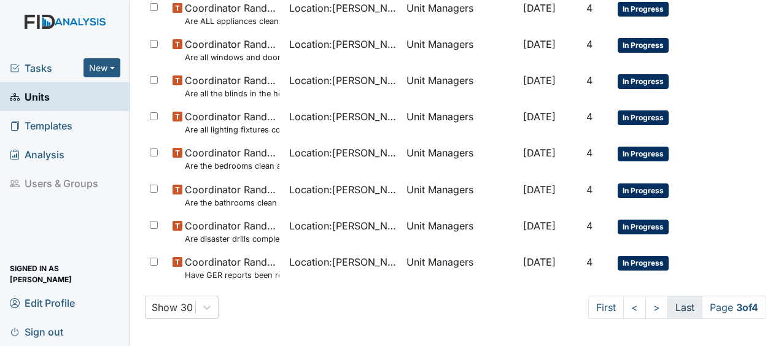
click at [668, 312] on link "Last" at bounding box center [684, 307] width 35 height 23
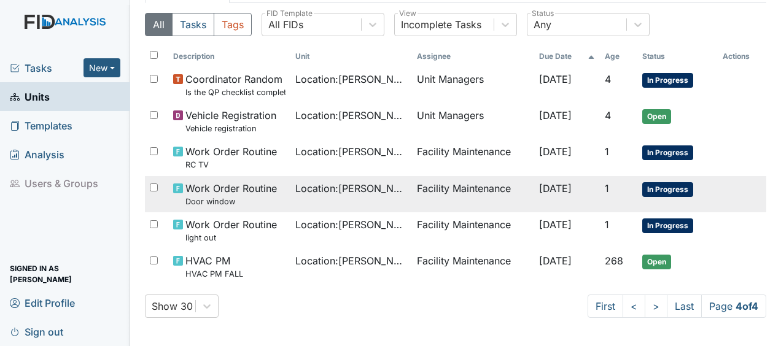
click at [438, 191] on td "Facility Maintenance" at bounding box center [473, 194] width 122 height 36
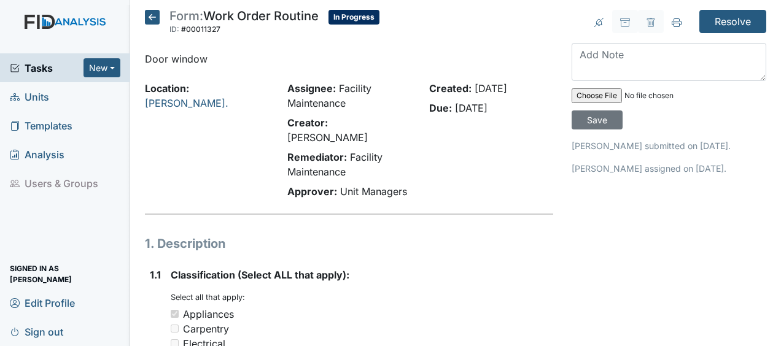
click at [155, 16] on icon at bounding box center [152, 17] width 15 height 15
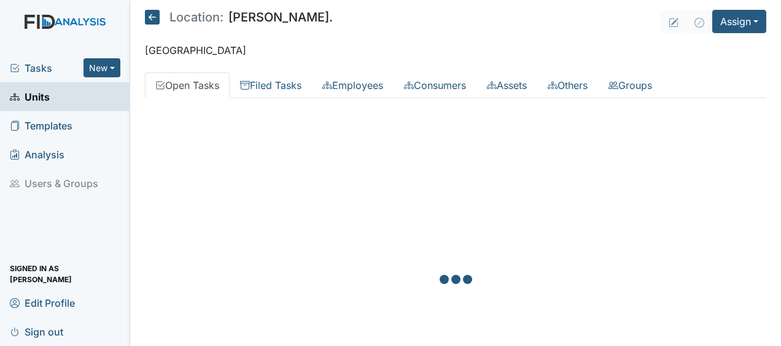
click at [315, 230] on div "Add Employee Name Description Open Tasks Overdue [PERSON_NAME] — — [PERSON_NAME…" at bounding box center [455, 281] width 621 height 366
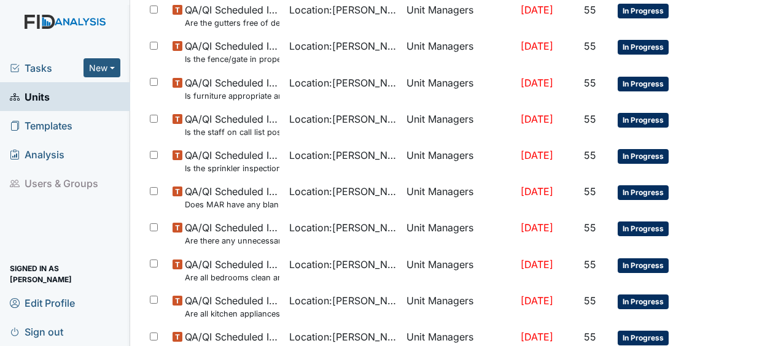
scroll to position [945, 0]
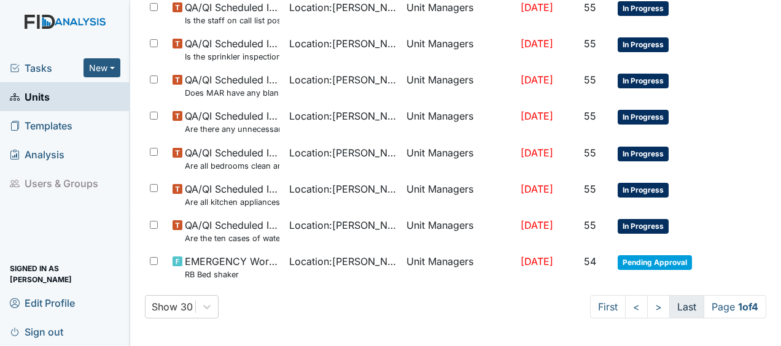
click at [681, 307] on link "Last" at bounding box center [686, 306] width 35 height 23
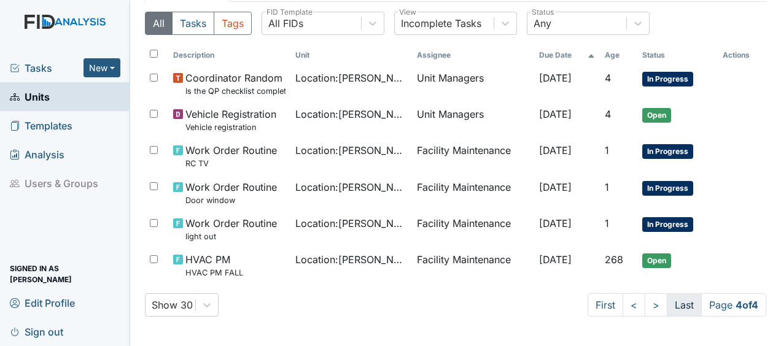
scroll to position [95, 0]
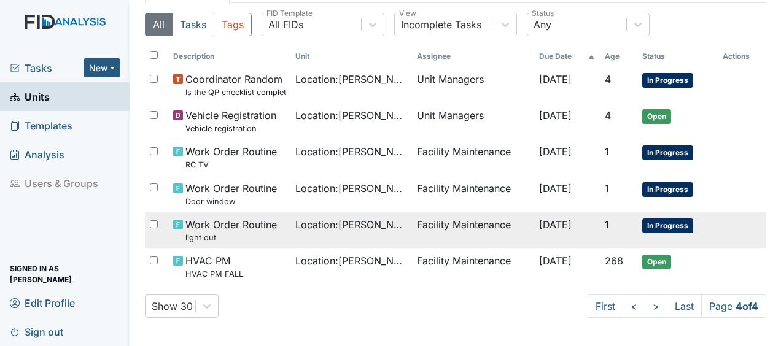
click at [465, 226] on td "Facility Maintenance" at bounding box center [473, 230] width 122 height 36
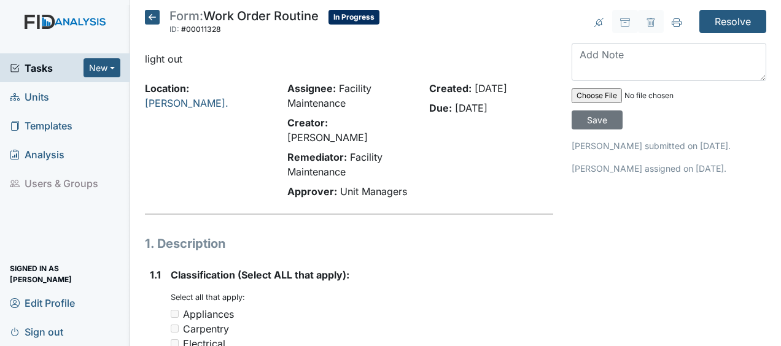
click at [152, 16] on icon at bounding box center [152, 17] width 15 height 15
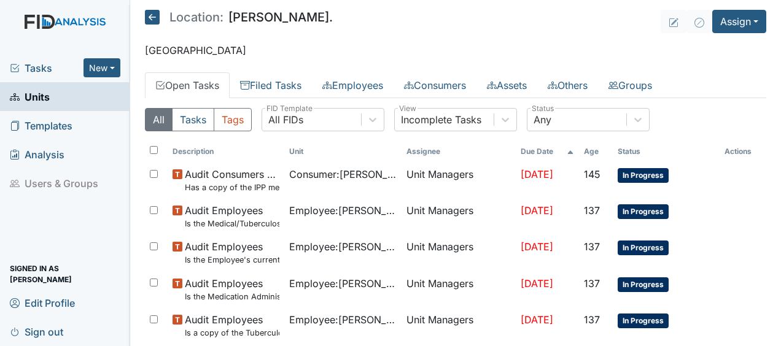
click at [150, 16] on icon at bounding box center [152, 17] width 15 height 15
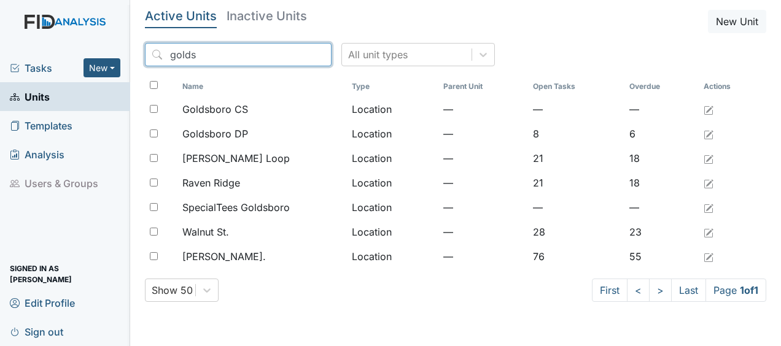
click at [293, 52] on input "golds" at bounding box center [238, 54] width 187 height 23
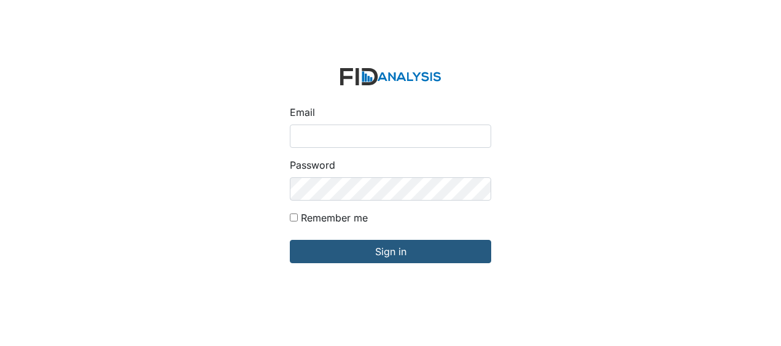
type input "Jbryant@lifeincorporated.com"
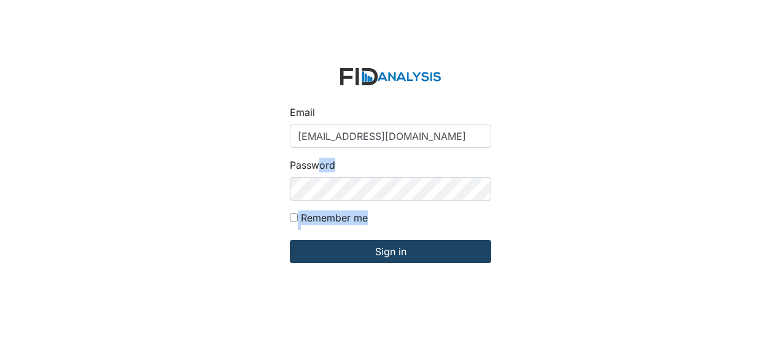
drag, startPoint x: 320, startPoint y: 166, endPoint x: 365, endPoint y: 245, distance: 91.5
click at [365, 245] on form "Email Jbryant@lifeincorporated.com Password Remember me Sign in" at bounding box center [390, 173] width 221 height 230
click at [365, 245] on input "Sign in" at bounding box center [390, 251] width 201 height 23
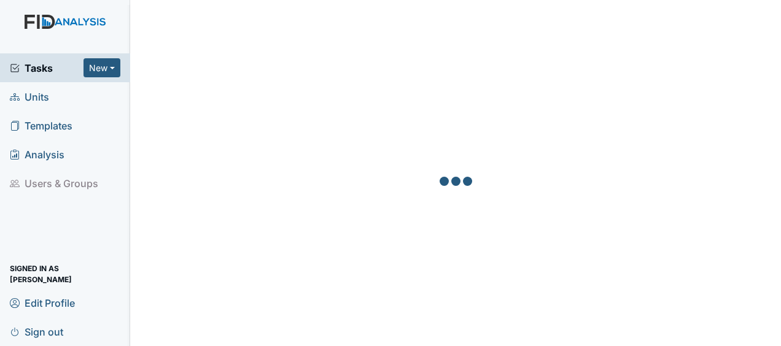
click at [65, 97] on link "Units" at bounding box center [65, 96] width 130 height 29
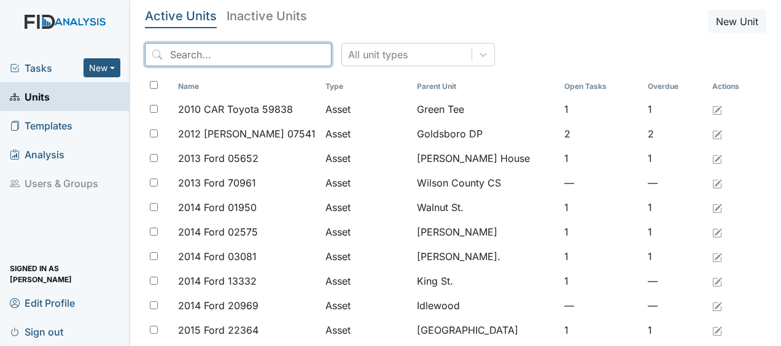
click at [218, 44] on input "search" at bounding box center [238, 54] width 187 height 23
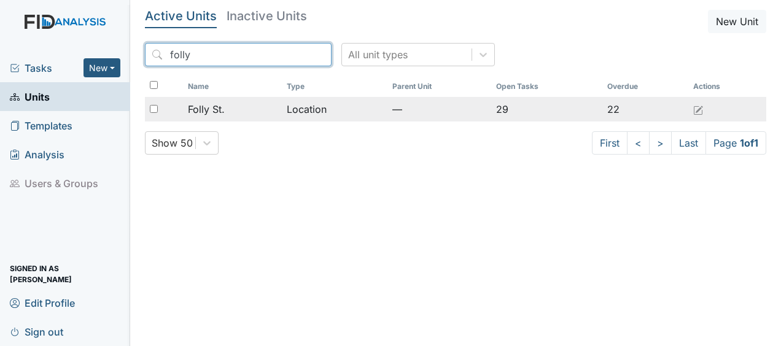
type input "folly"
click at [216, 109] on span "Folly St." at bounding box center [206, 109] width 37 height 15
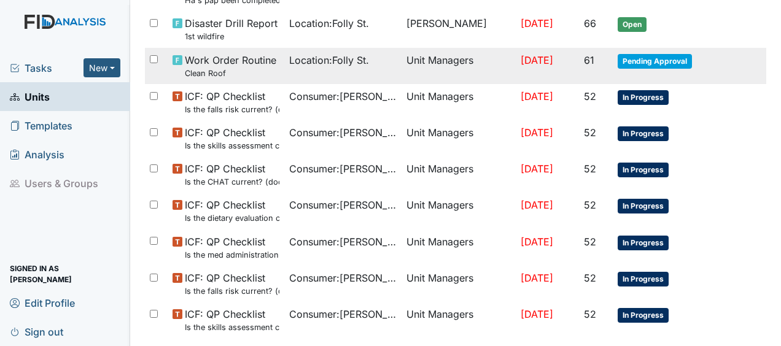
scroll to position [879, 0]
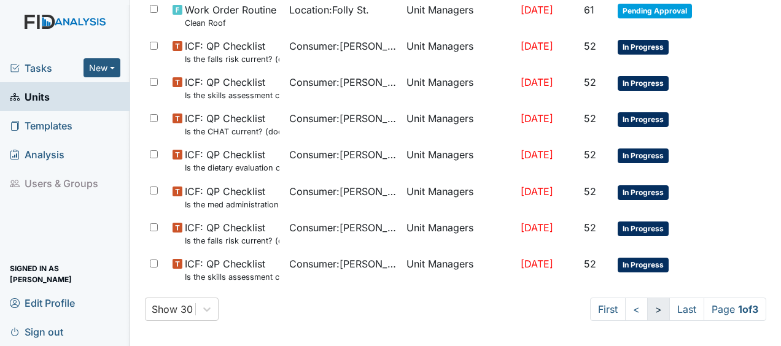
click at [647, 306] on link ">" at bounding box center [658, 309] width 23 height 23
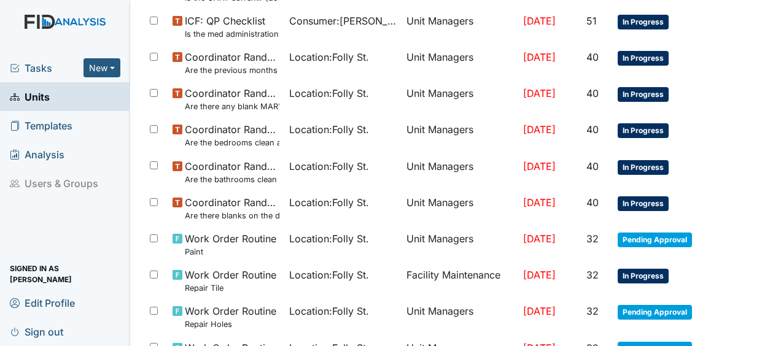
scroll to position [956, 0]
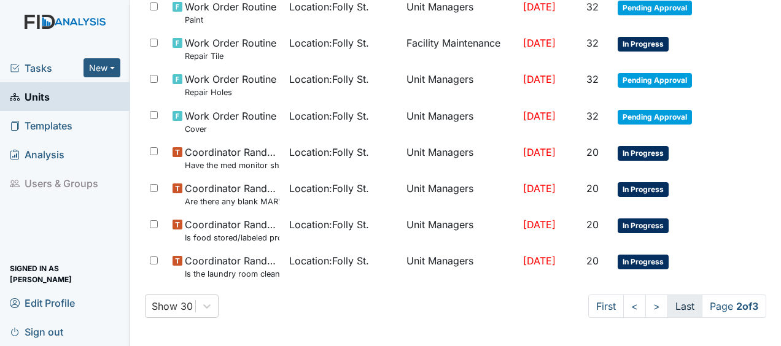
click at [668, 308] on link "Last" at bounding box center [684, 306] width 35 height 23
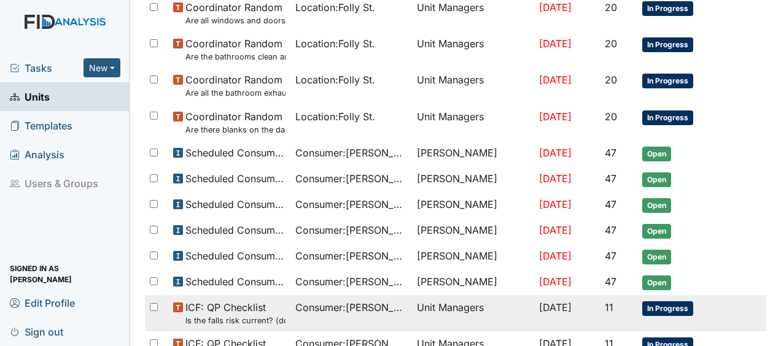
scroll to position [0, 0]
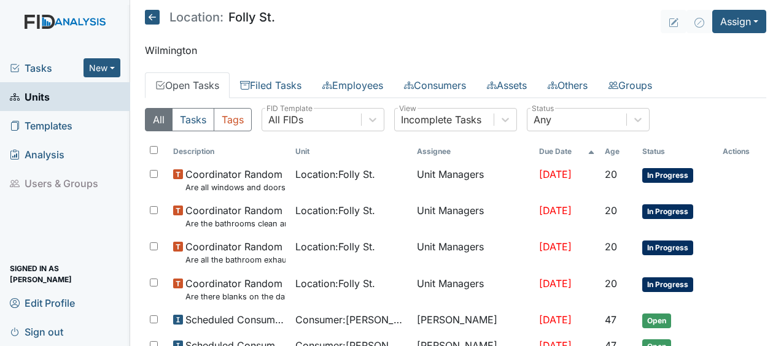
click at [155, 20] on icon at bounding box center [152, 17] width 15 height 15
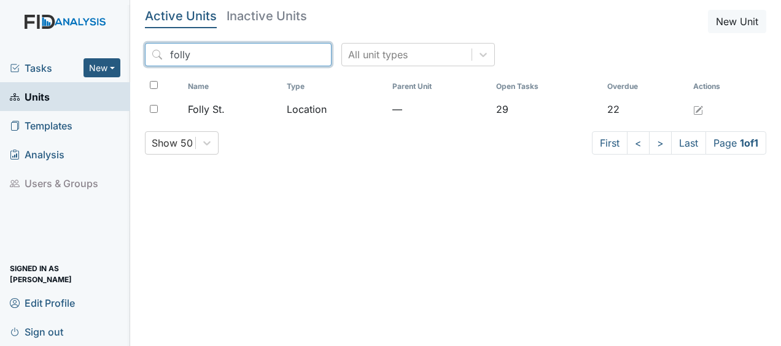
click at [296, 53] on input "folly" at bounding box center [238, 54] width 187 height 23
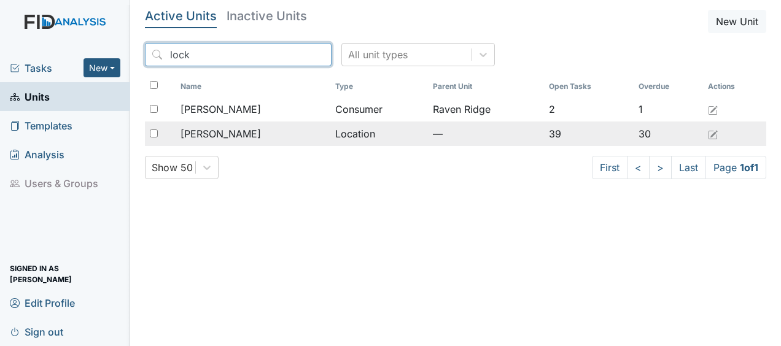
type input "lock"
click at [291, 135] on div "[PERSON_NAME]" at bounding box center [252, 133] width 145 height 15
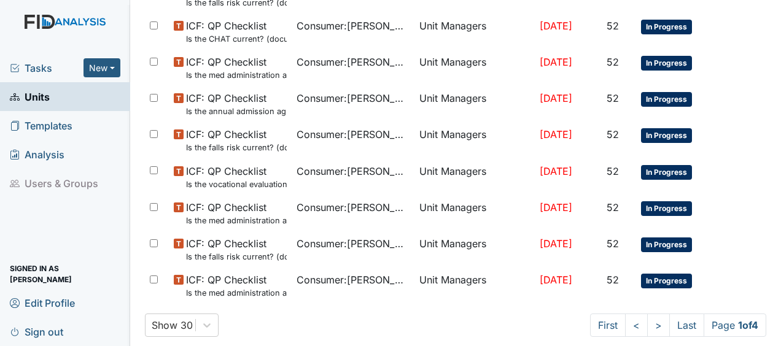
scroll to position [890, 0]
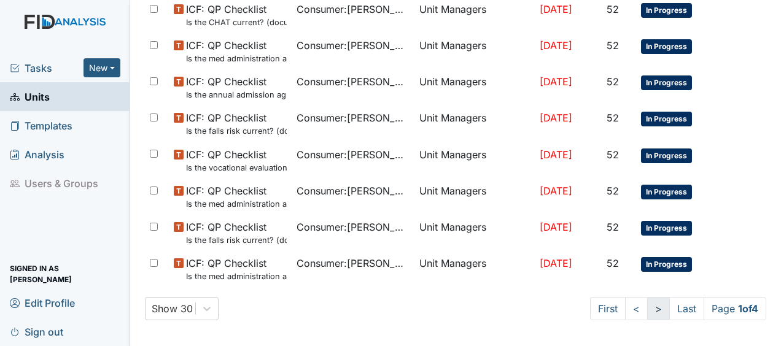
click at [647, 306] on link ">" at bounding box center [658, 308] width 23 height 23
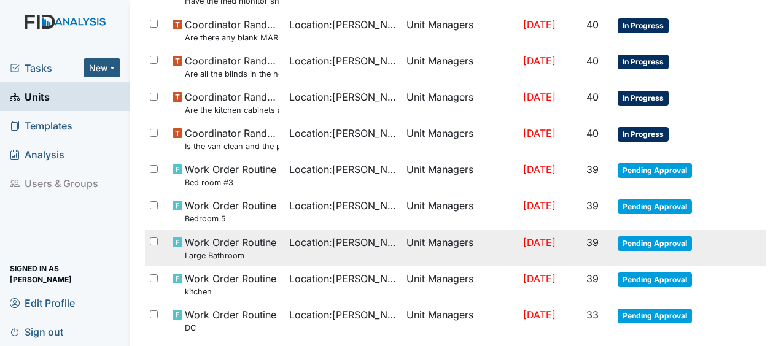
scroll to position [825, 0]
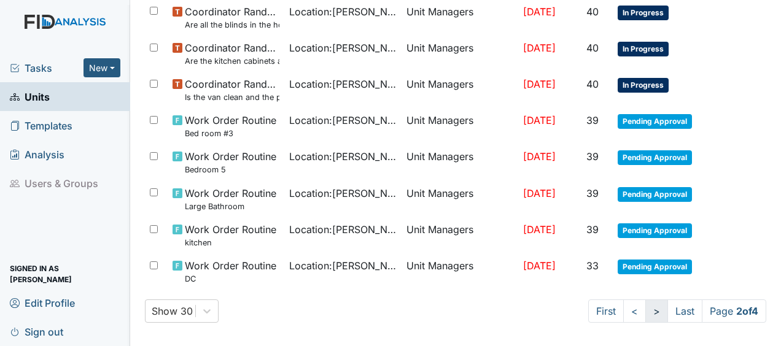
click at [646, 309] on link ">" at bounding box center [656, 310] width 23 height 23
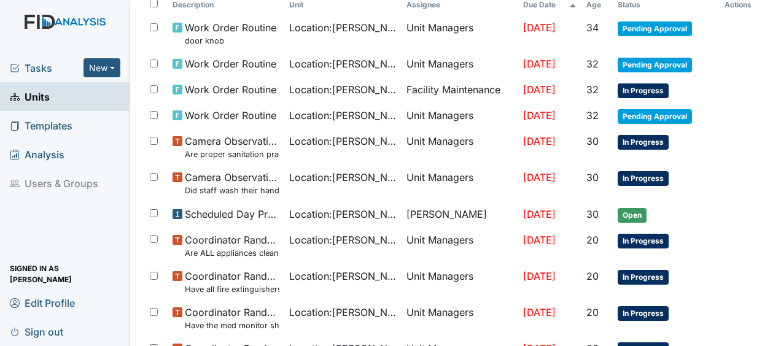
scroll to position [147, 0]
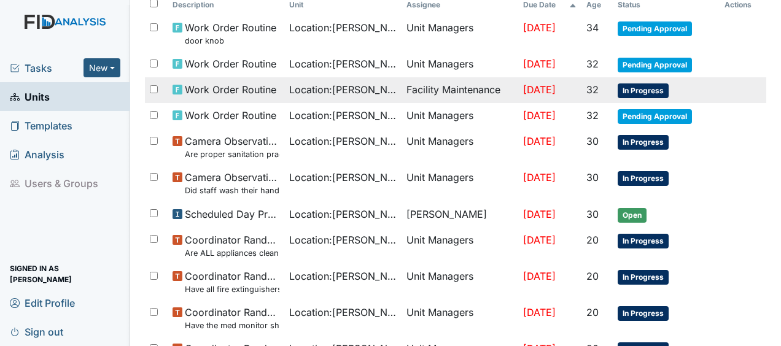
click at [491, 89] on td "Facility Maintenance" at bounding box center [459, 90] width 117 height 26
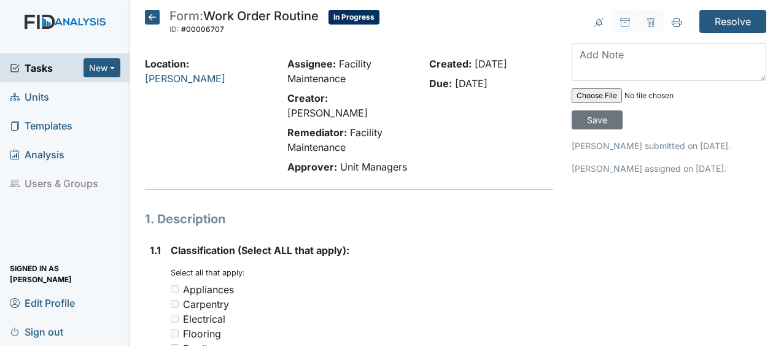
click at [151, 17] on icon at bounding box center [152, 17] width 15 height 15
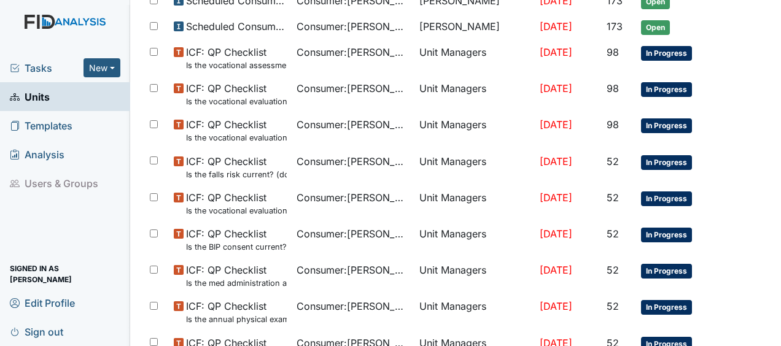
scroll to position [890, 0]
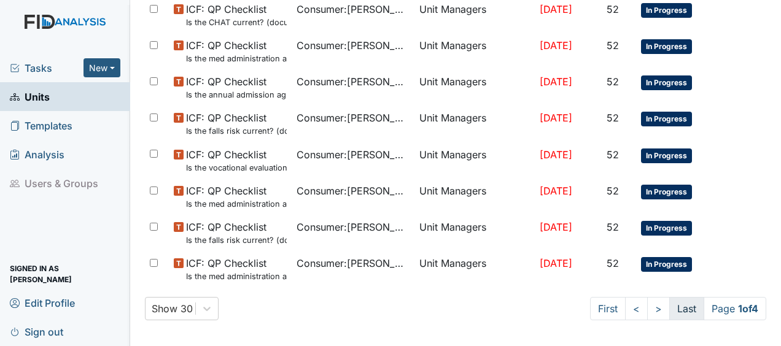
click at [671, 302] on link "Last" at bounding box center [686, 308] width 35 height 23
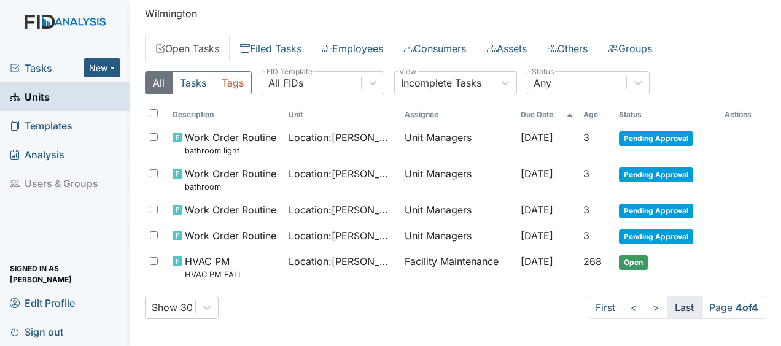
scroll to position [37, 0]
click at [622, 307] on link "<" at bounding box center [633, 307] width 23 height 23
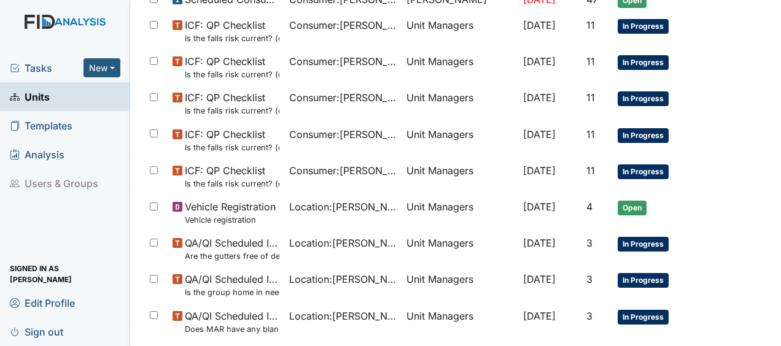
scroll to position [857, 0]
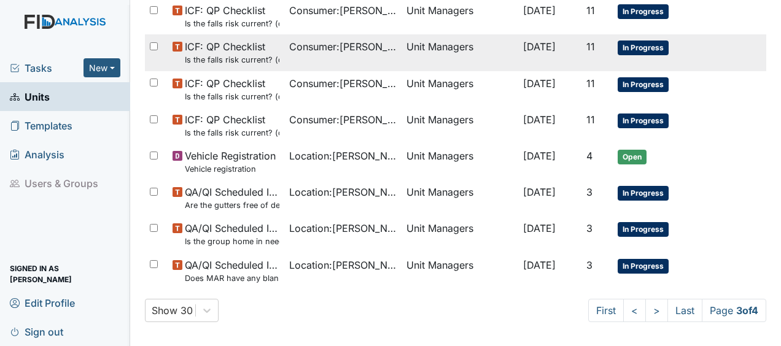
click at [523, 42] on span "Oct 8, 2025" at bounding box center [539, 47] width 33 height 12
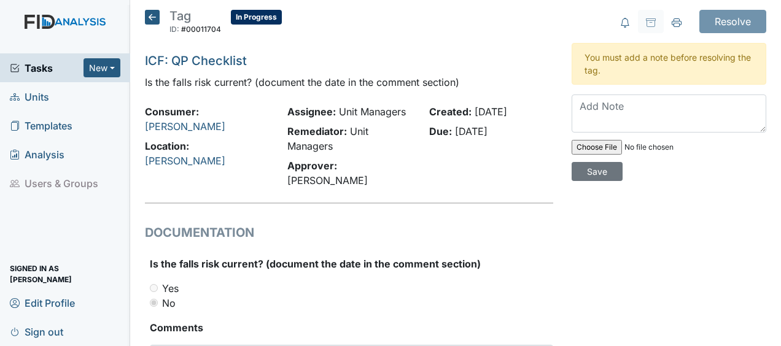
click at [149, 16] on icon at bounding box center [152, 17] width 15 height 15
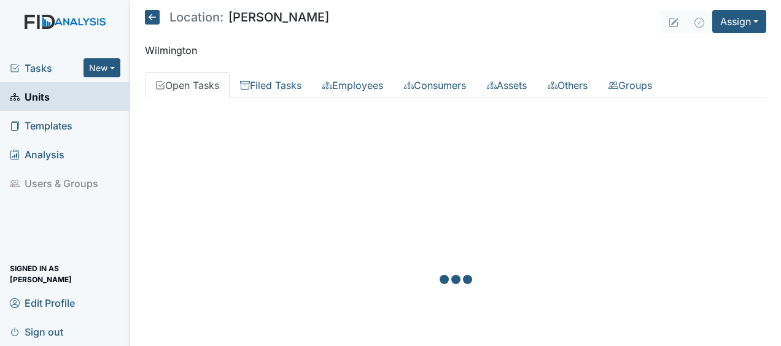
click at [152, 17] on icon at bounding box center [152, 17] width 15 height 15
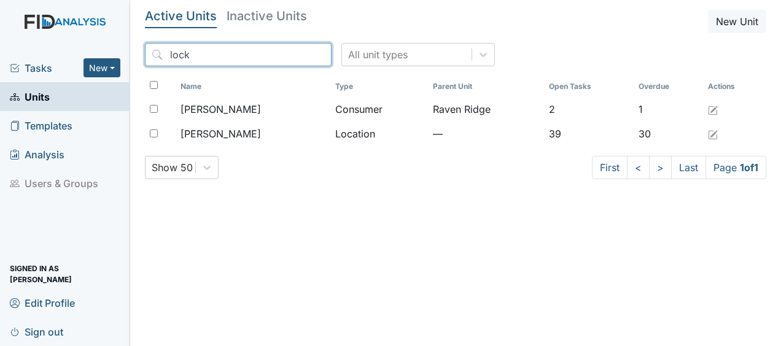
click at [294, 55] on input "lock" at bounding box center [238, 54] width 187 height 23
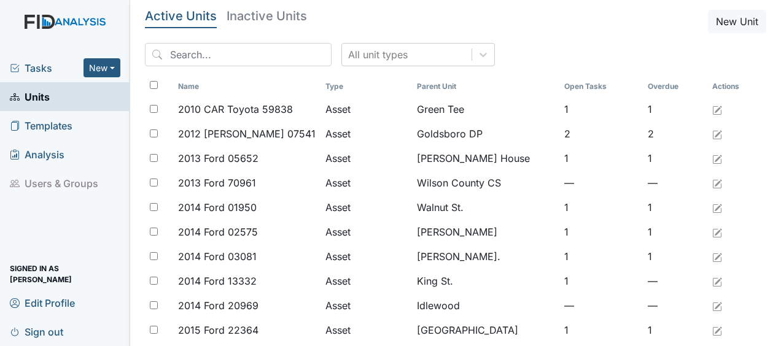
click at [260, 69] on div "All unit types" at bounding box center [455, 59] width 621 height 33
click at [231, 54] on input "search" at bounding box center [238, 54] width 187 height 23
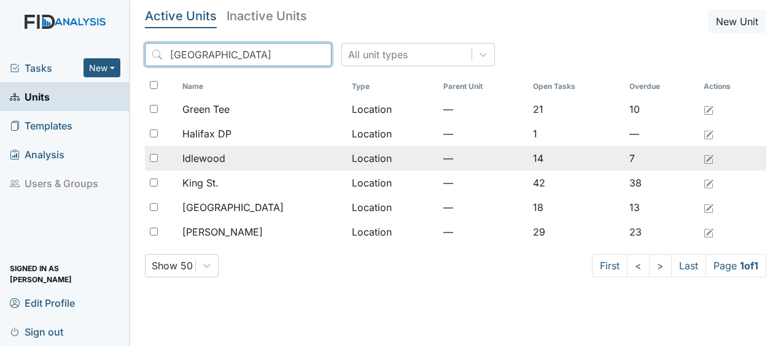
type input "[GEOGRAPHIC_DATA]"
click at [225, 157] on span "Idlewood" at bounding box center [203, 158] width 43 height 15
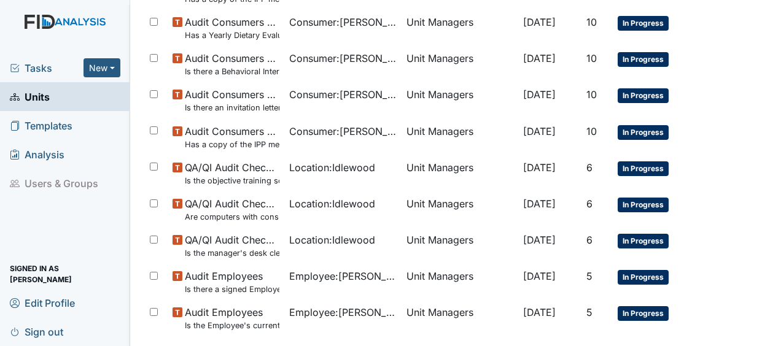
scroll to position [967, 0]
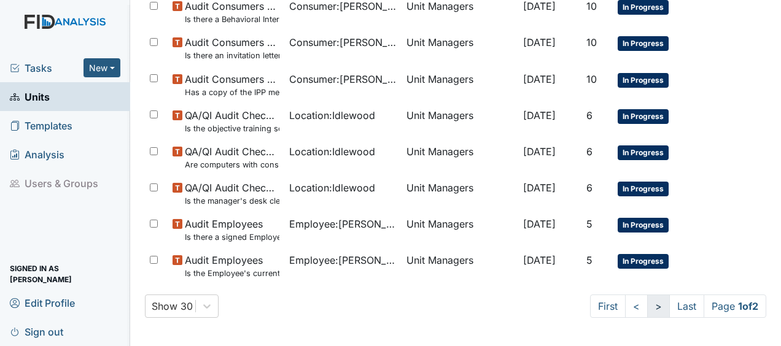
click at [647, 304] on link ">" at bounding box center [658, 306] width 23 height 23
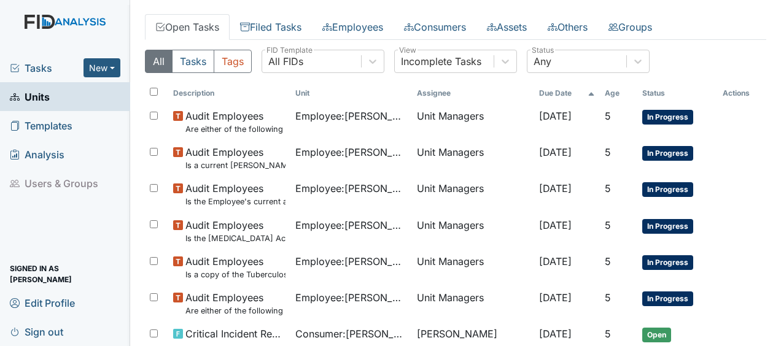
scroll to position [0, 0]
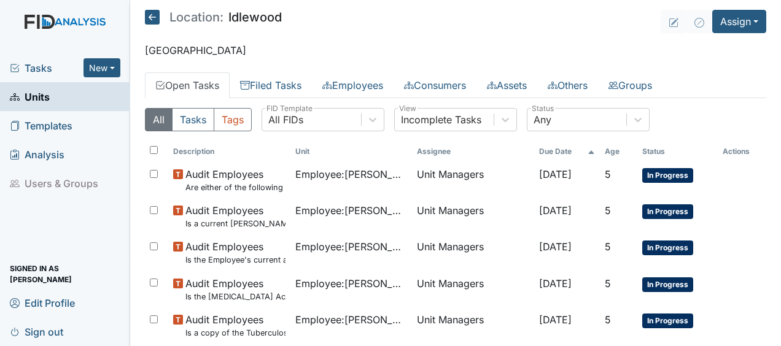
click at [158, 16] on icon at bounding box center [152, 17] width 15 height 15
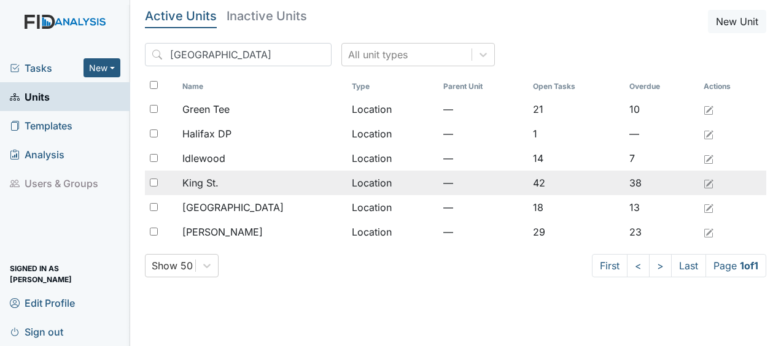
click at [215, 184] on span "King St." at bounding box center [200, 183] width 36 height 15
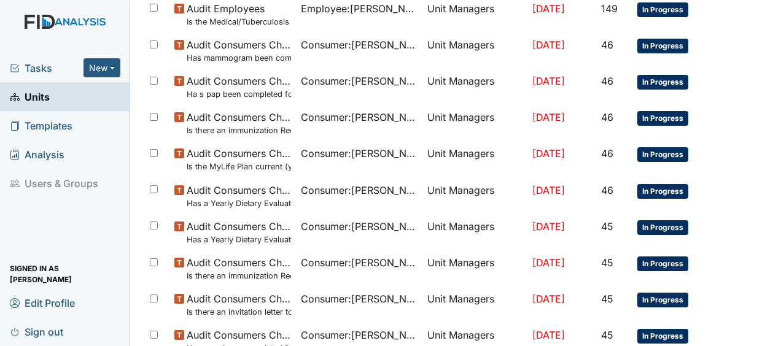
scroll to position [967, 0]
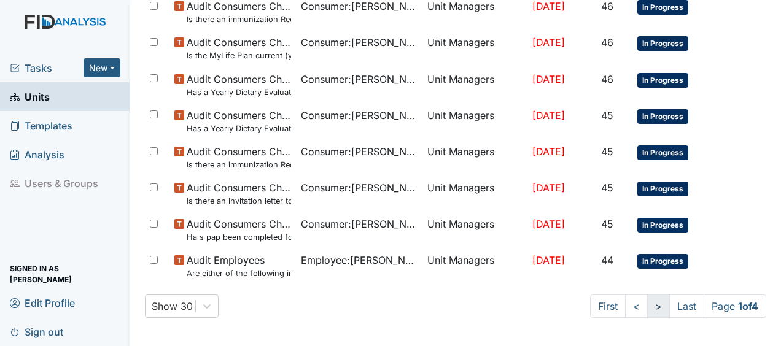
click at [647, 307] on link ">" at bounding box center [658, 306] width 23 height 23
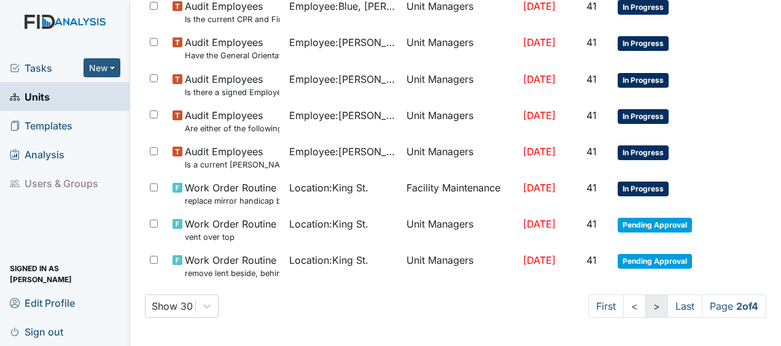
click at [645, 307] on link ">" at bounding box center [656, 306] width 23 height 23
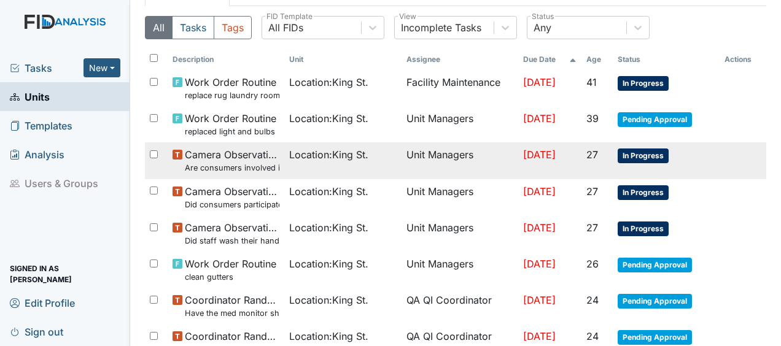
scroll to position [91, 0]
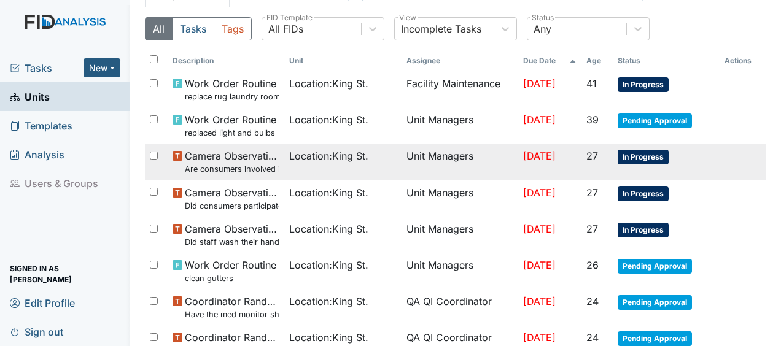
click at [381, 55] on th "Unit" at bounding box center [342, 60] width 117 height 21
